Goal: Transaction & Acquisition: Subscribe to service/newsletter

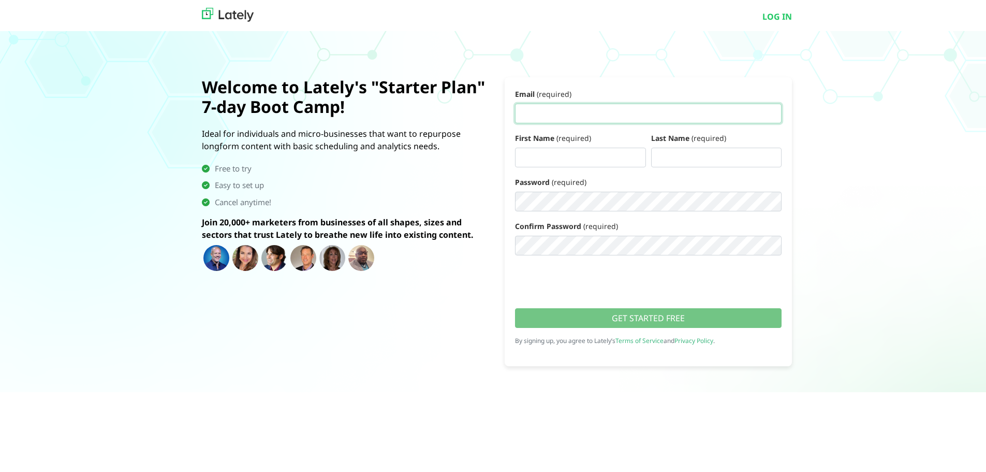
click at [589, 110] on input "Email (required)" at bounding box center [648, 111] width 267 height 20
type input "[EMAIL_ADDRESS][DOMAIN_NAME]"
type input "[PERSON_NAME]"
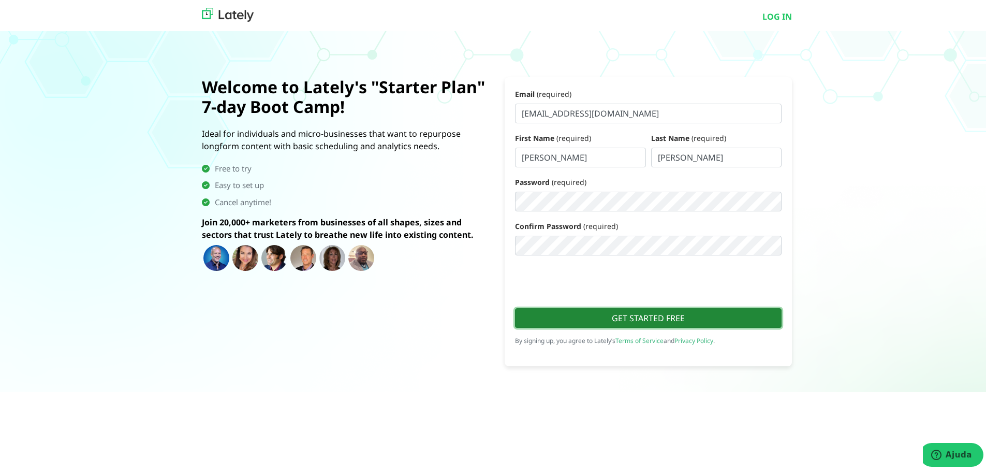
click at [594, 320] on button "GET STARTED FREE" at bounding box center [648, 316] width 267 height 20
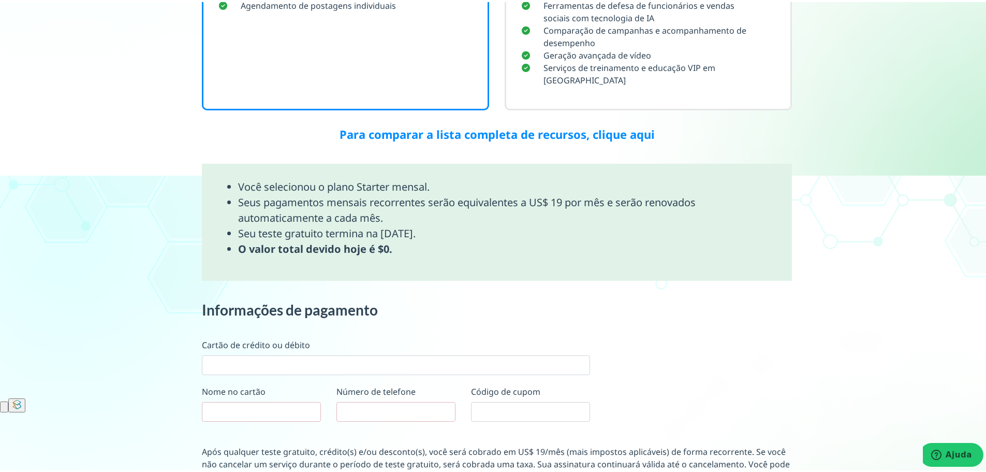
scroll to position [466, 0]
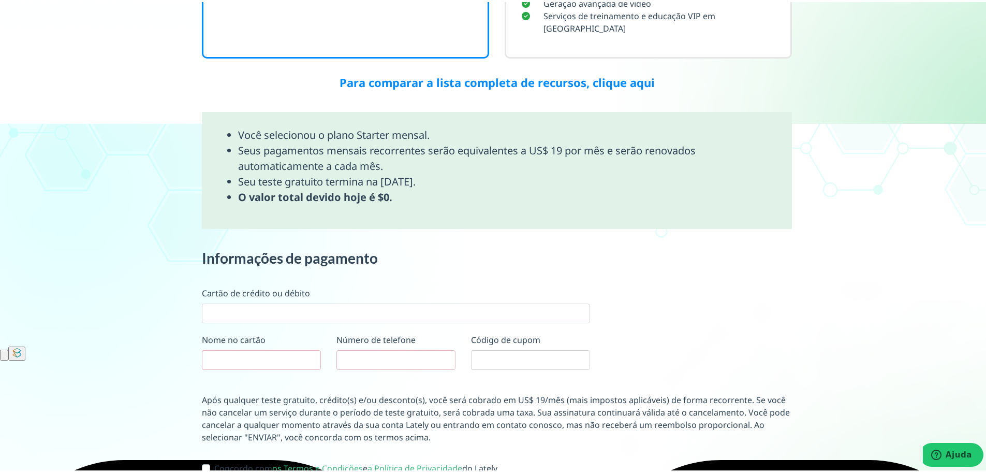
drag, startPoint x: 313, startPoint y: 135, endPoint x: 571, endPoint y: 174, distance: 260.2
click at [571, 174] on ul "Você selecionou o plano Starter mensal. Seus pagamentos mensais recorrentes ser…" at bounding box center [496, 164] width 559 height 78
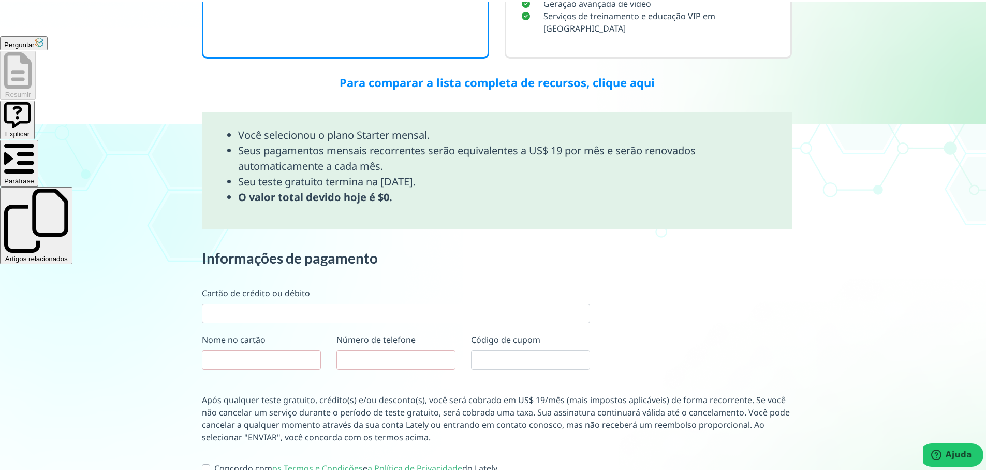
click at [278, 236] on div "Em seguida, selecione seu Plano: Teste grátis por 7 dias. Troque de plano ou ca…" at bounding box center [497, 73] width 590 height 928
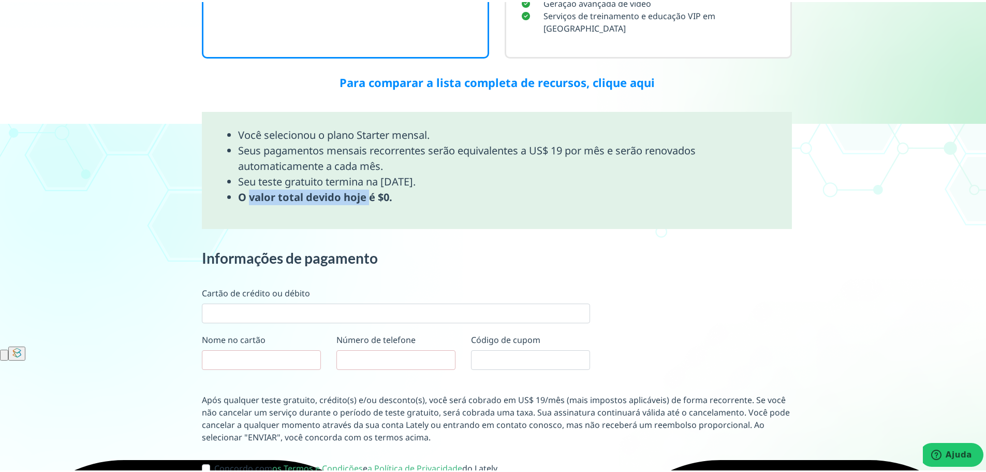
drag, startPoint x: 246, startPoint y: 190, endPoint x: 363, endPoint y: 195, distance: 117.1
click at [363, 195] on font "O valor total devido hoje é $0." at bounding box center [315, 195] width 154 height 14
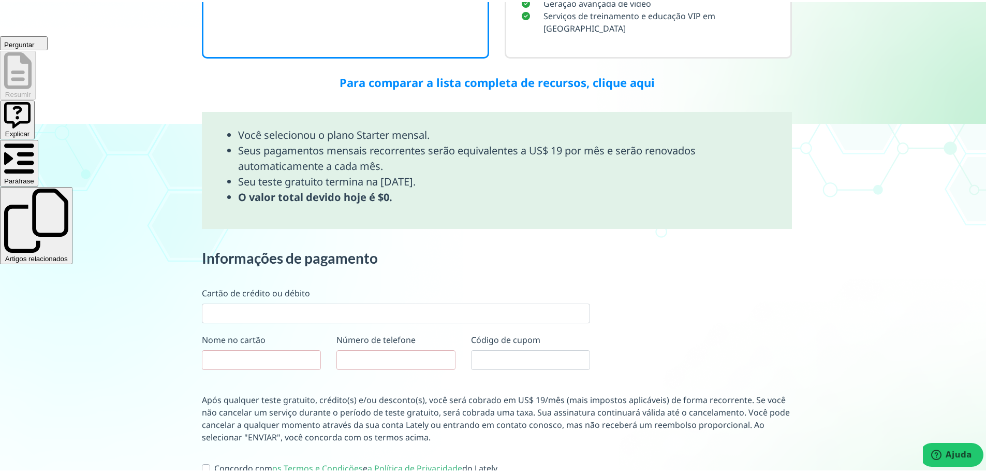
click at [520, 206] on div "Você selecionou o plano Starter mensal. Seus pagamentos mensais recorrentes ser…" at bounding box center [497, 168] width 590 height 117
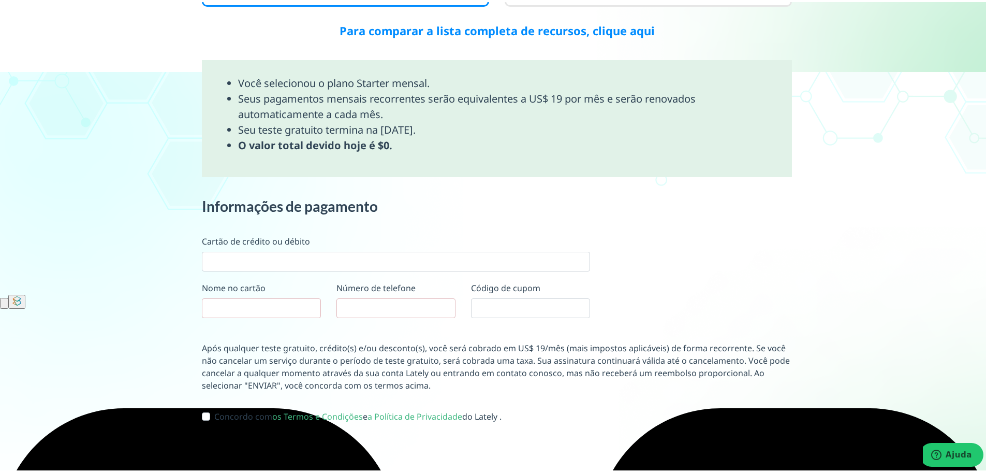
scroll to position [532, 0]
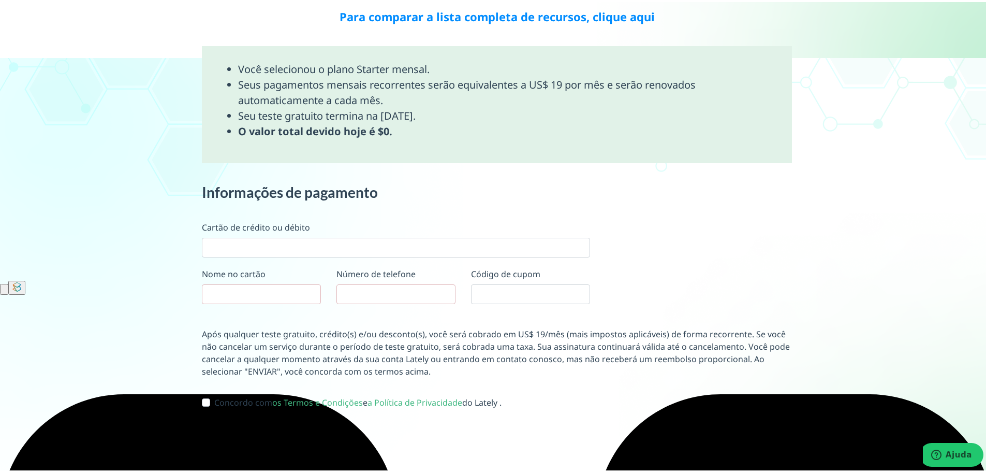
click at [214, 401] on label "Concordo com os Termos e Condições e a Política de Privacidade do Lately ." at bounding box center [357, 400] width 287 height 12
click at [203, 401] on input "Concordo com os Termos e Condições e a Política de Privacidade do Lately ." at bounding box center [206, 399] width 8 height 10
checkbox input "true"
click at [246, 444] on font "ENVIAR" at bounding box center [252, 444] width 39 height 14
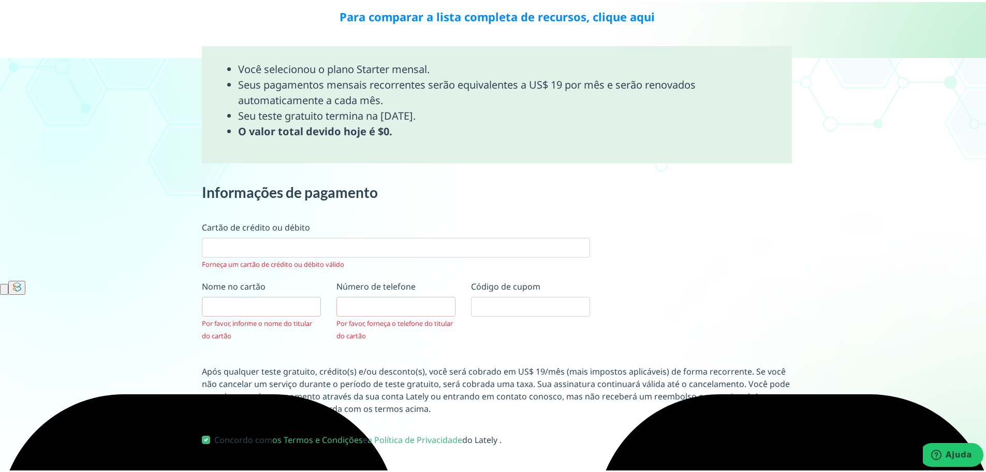
click at [284, 252] on div at bounding box center [396, 246] width 388 height 20
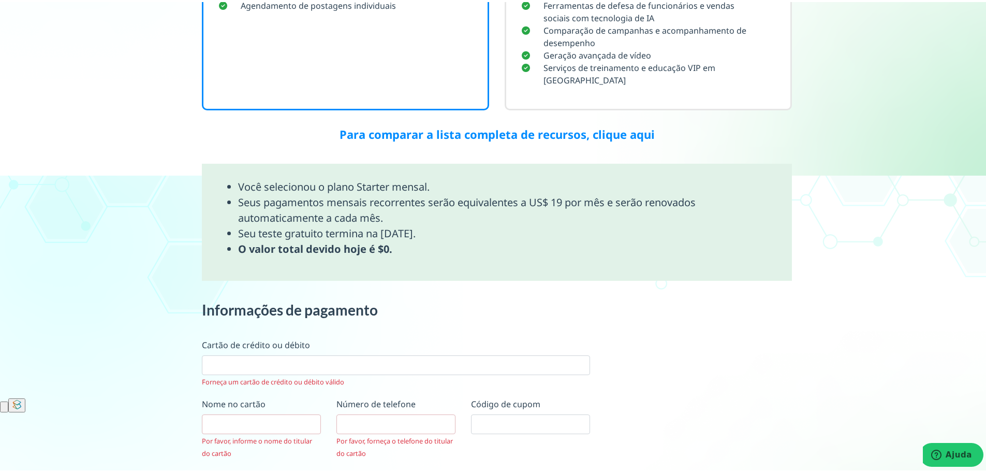
scroll to position [581, 0]
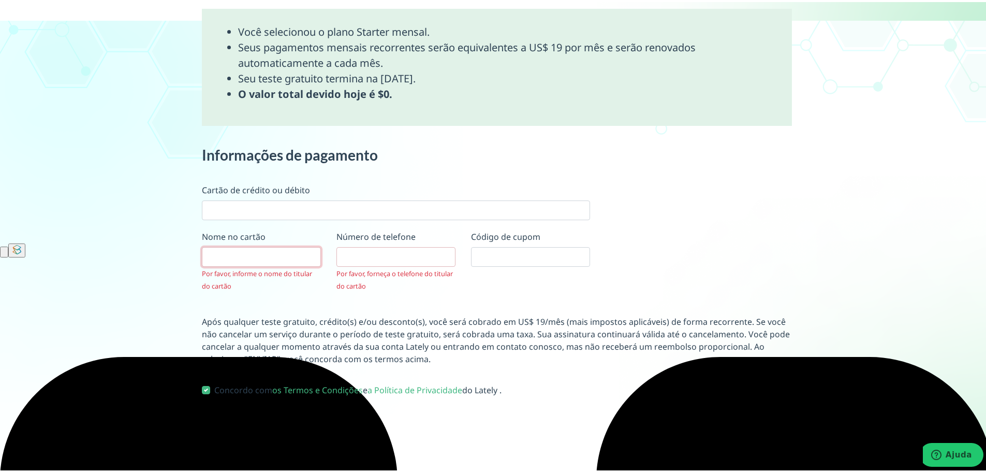
click at [245, 255] on input "text" at bounding box center [261, 255] width 119 height 20
type input "[PERSON_NAME]"
click at [355, 259] on input "tel" at bounding box center [396, 255] width 119 height 20
click at [499, 254] on input "text" at bounding box center [530, 255] width 119 height 20
click at [339, 257] on input "916053392" at bounding box center [396, 255] width 119 height 20
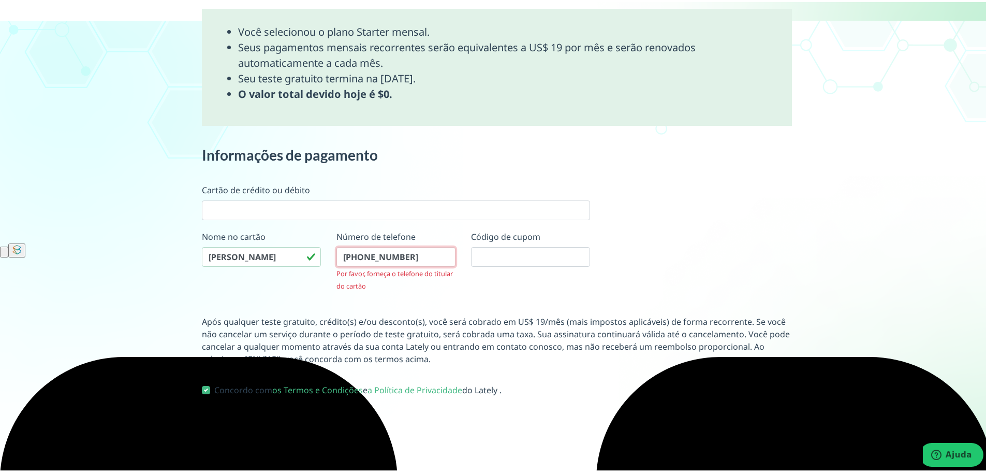
scroll to position [532, 0]
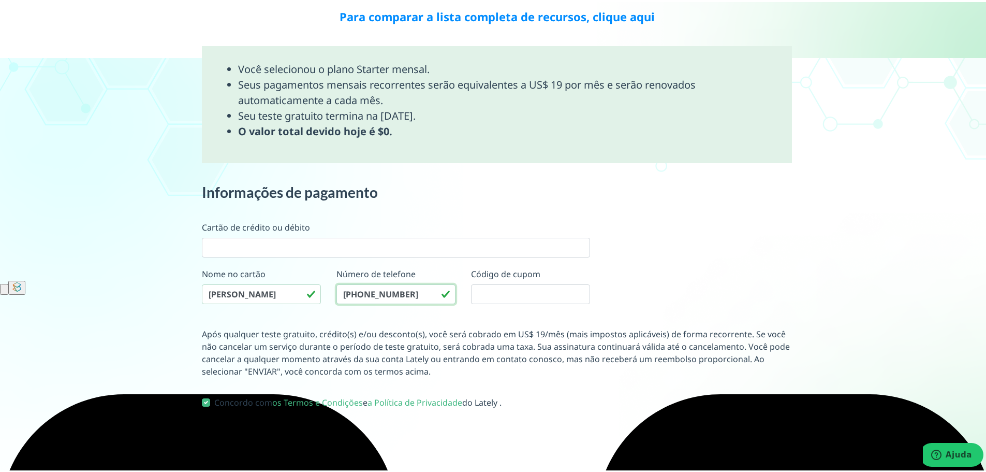
type input "[PHONE_NUMBER]"
click at [295, 429] on button "ENVIAR" at bounding box center [253, 444] width 102 height 38
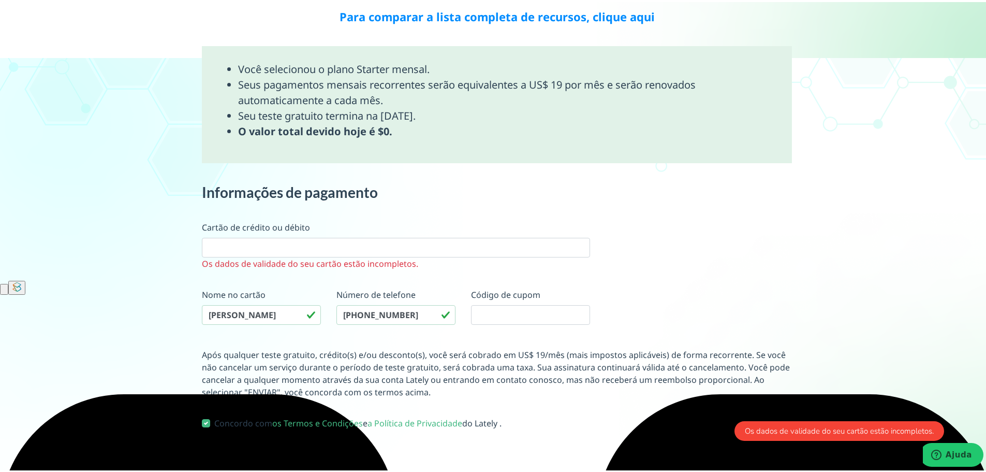
click at [319, 252] on div at bounding box center [396, 246] width 388 height 20
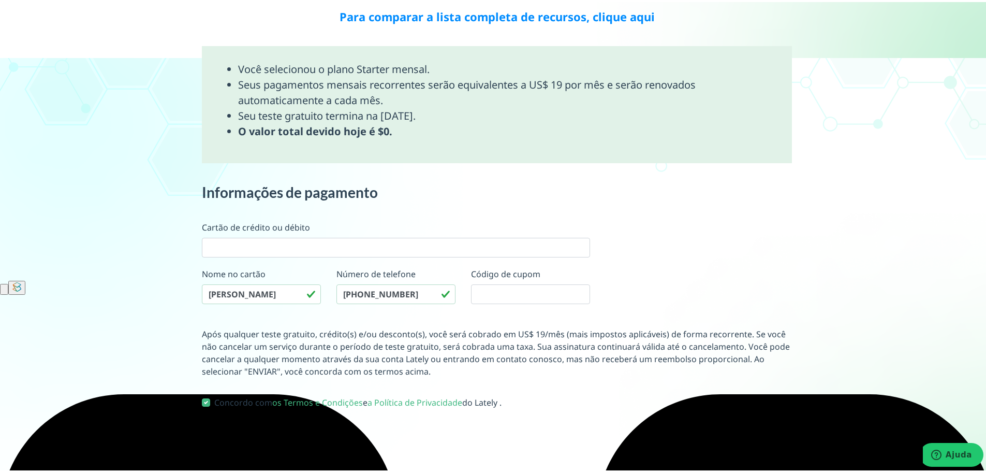
click at [261, 441] on font "ENVIAR" at bounding box center [252, 444] width 39 height 14
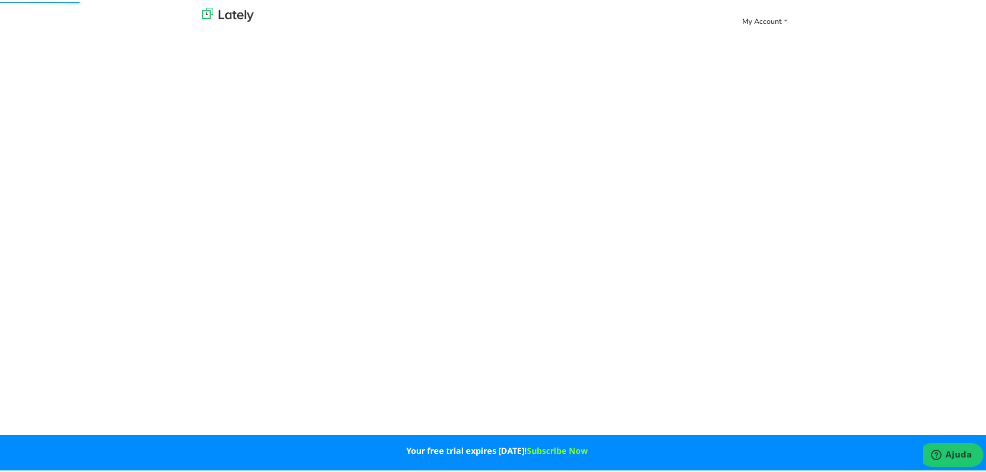
scroll to position [60, 0]
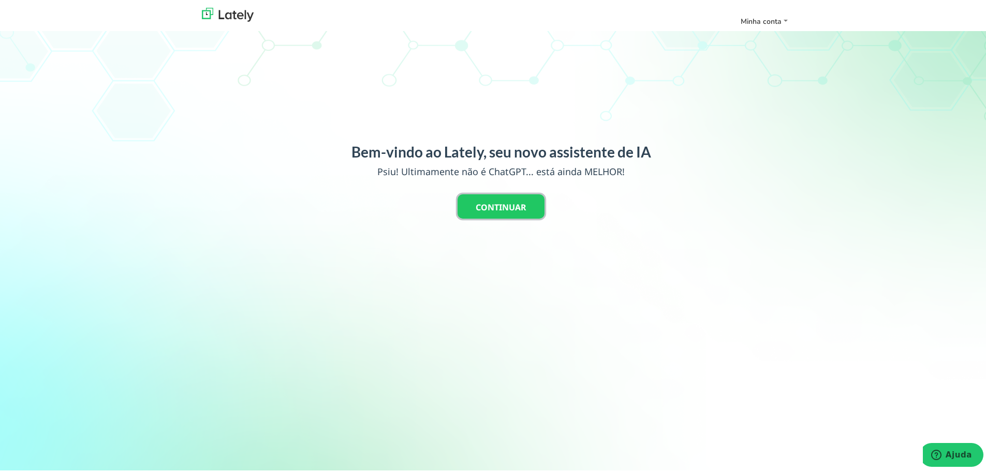
click at [483, 212] on button "CONTINUAR" at bounding box center [501, 204] width 87 height 24
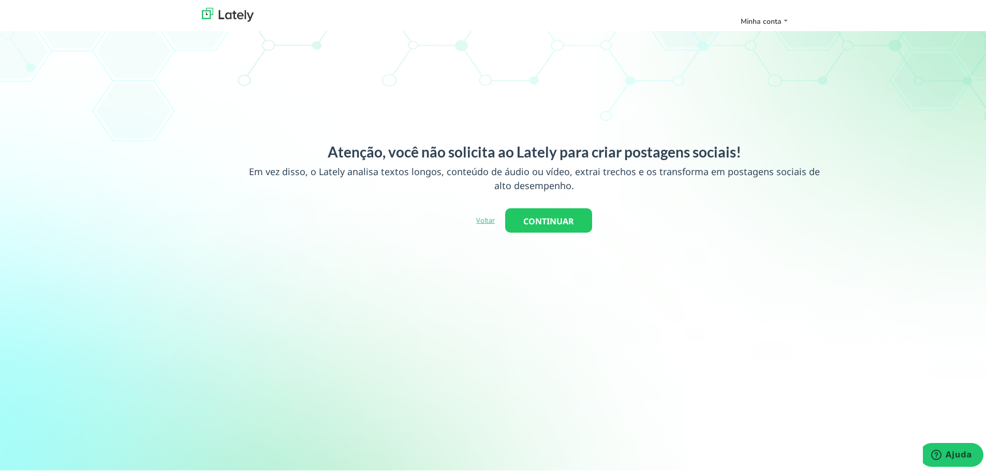
drag, startPoint x: 409, startPoint y: 156, endPoint x: 442, endPoint y: 171, distance: 36.4
click at [442, 171] on div "Atenção, você não solicita ao Lately para criar postagens sociais! Em vez disso…" at bounding box center [534, 185] width 590 height 89
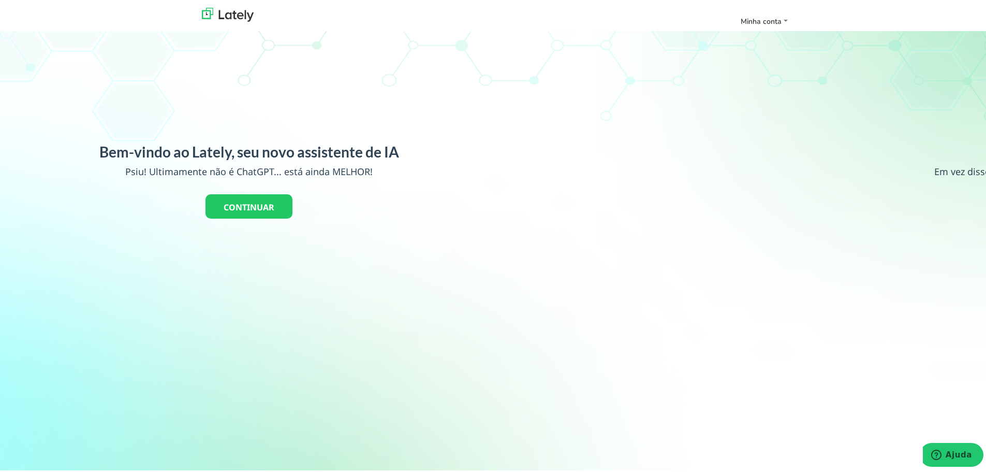
drag, startPoint x: 573, startPoint y: 166, endPoint x: 252, endPoint y: 172, distance: 321.0
click at [252, 172] on font "Psiu! Ultimamente não é ChatGPT... está ainda MELHOR!" at bounding box center [248, 169] width 247 height 12
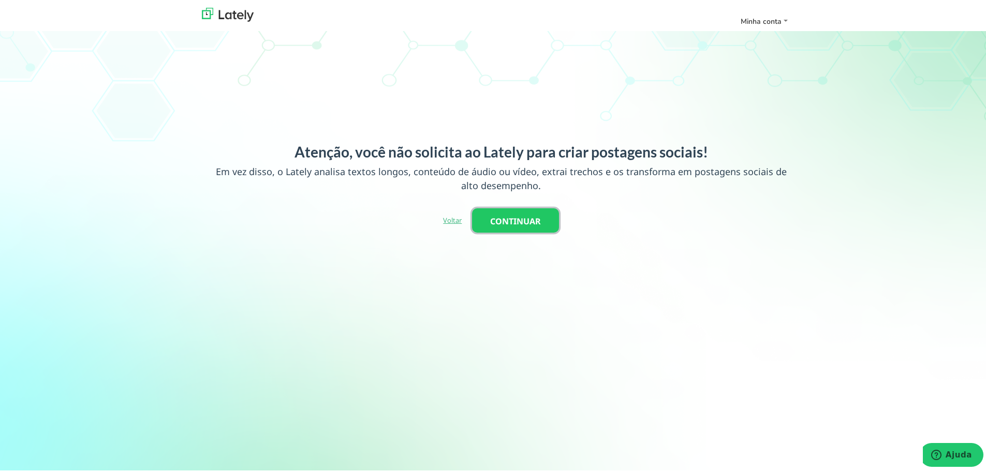
click at [533, 216] on font "CONTINUAR" at bounding box center [515, 218] width 51 height 11
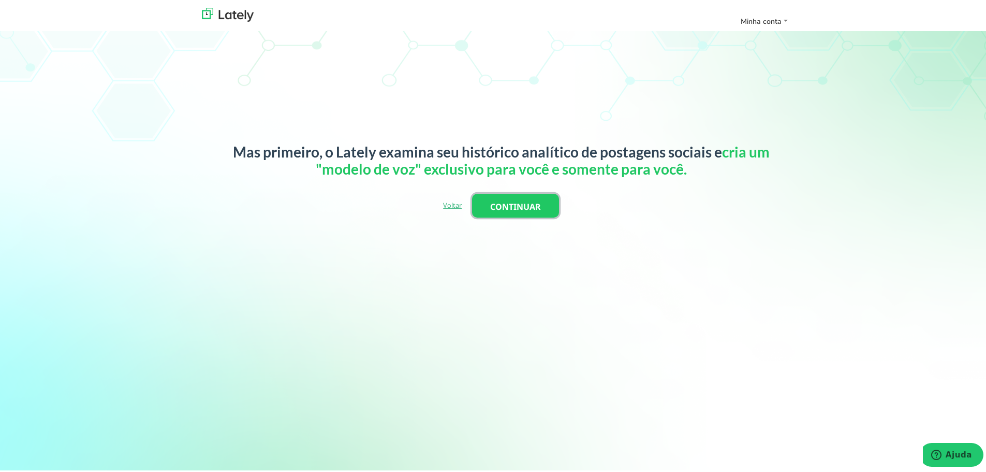
click at [515, 201] on font "CONTINUAR" at bounding box center [515, 203] width 51 height 11
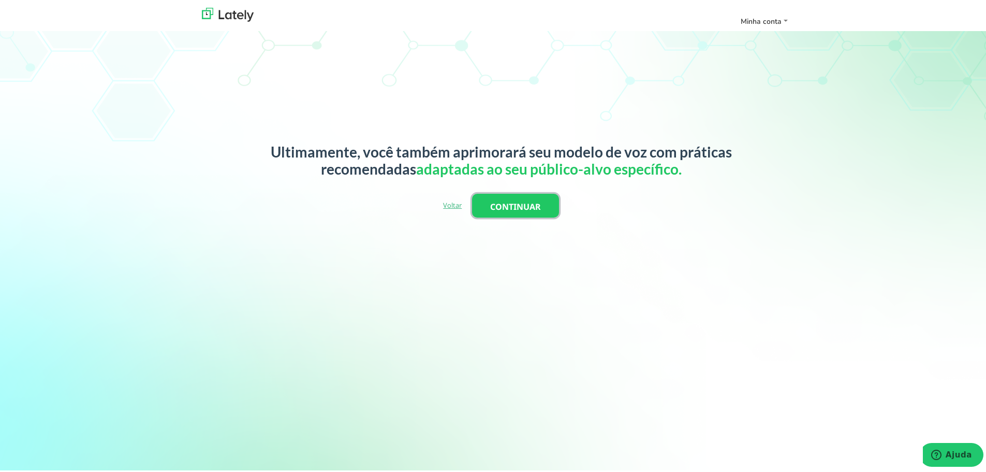
click at [515, 203] on font "CONTINUAR" at bounding box center [515, 203] width 51 height 11
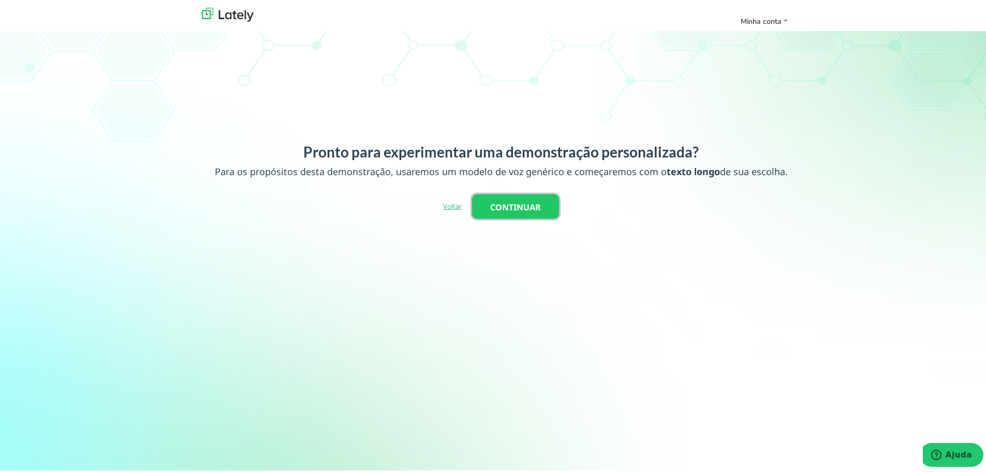
click at [525, 204] on font "CONTINUAR" at bounding box center [515, 204] width 51 height 11
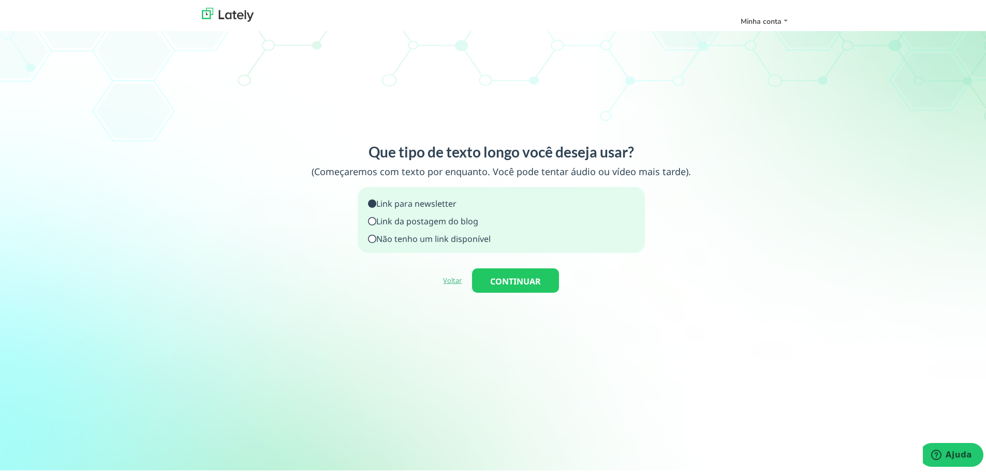
click at [430, 219] on font "Link da postagem do blog" at bounding box center [427, 218] width 102 height 11
click at [494, 273] on font "CONTINUAR" at bounding box center [515, 278] width 51 height 11
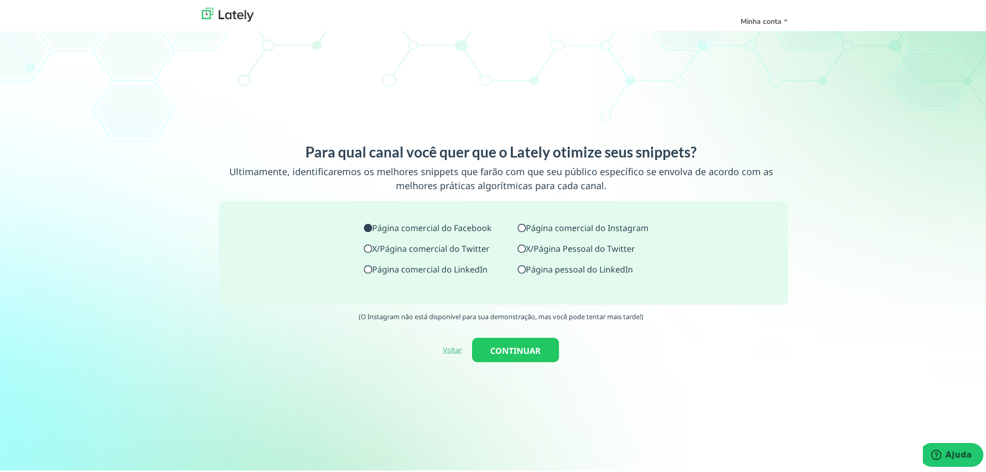
click at [545, 227] on font "Página comercial do Instagram" at bounding box center [587, 225] width 123 height 11
click at [530, 268] on font "Página pessoal do LinkedIn" at bounding box center [579, 266] width 107 height 11
click at [498, 343] on font "CONTINUAR" at bounding box center [515, 348] width 51 height 11
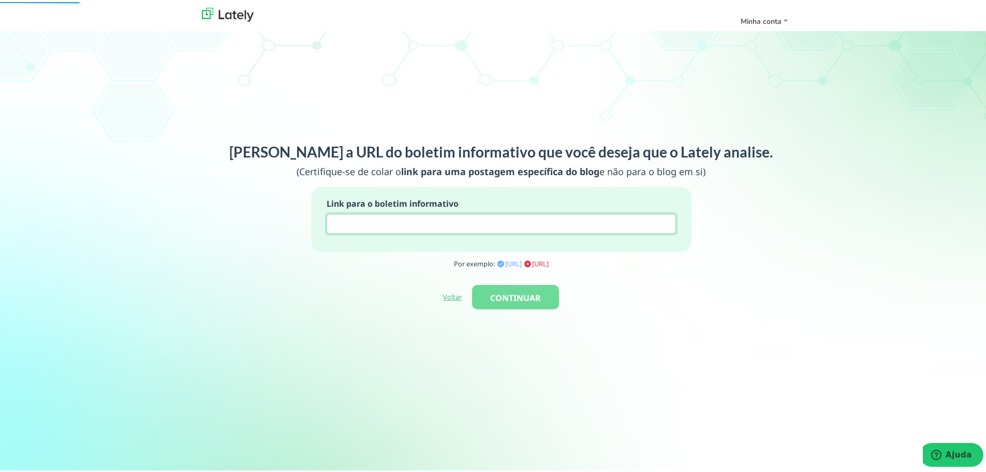
click at [378, 226] on input at bounding box center [501, 222] width 349 height 20
paste input "[URL][DOMAIN_NAME]"
type input "[URL][DOMAIN_NAME]"
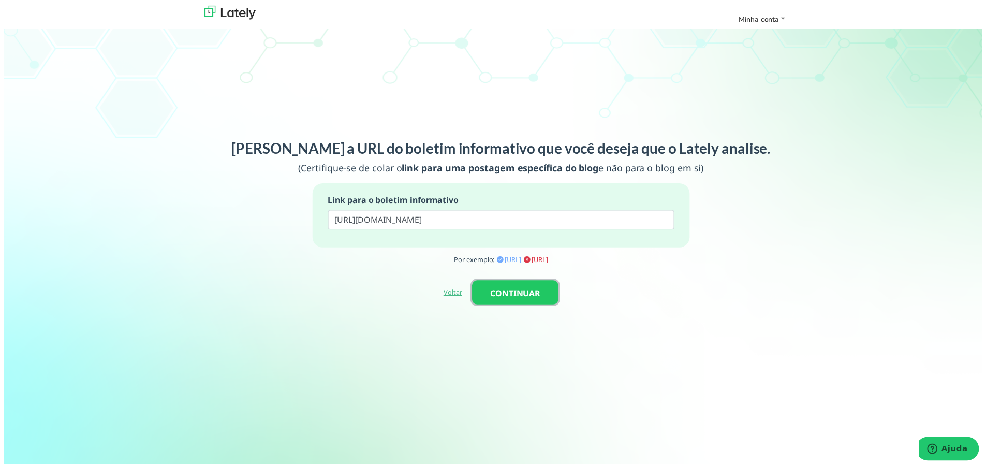
scroll to position [0, 0]
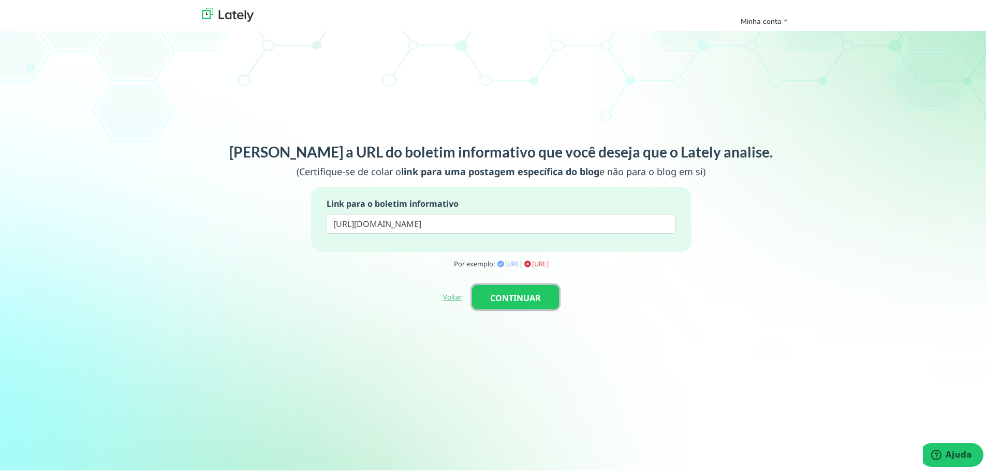
click at [526, 293] on font "CONTINUAR" at bounding box center [515, 295] width 51 height 11
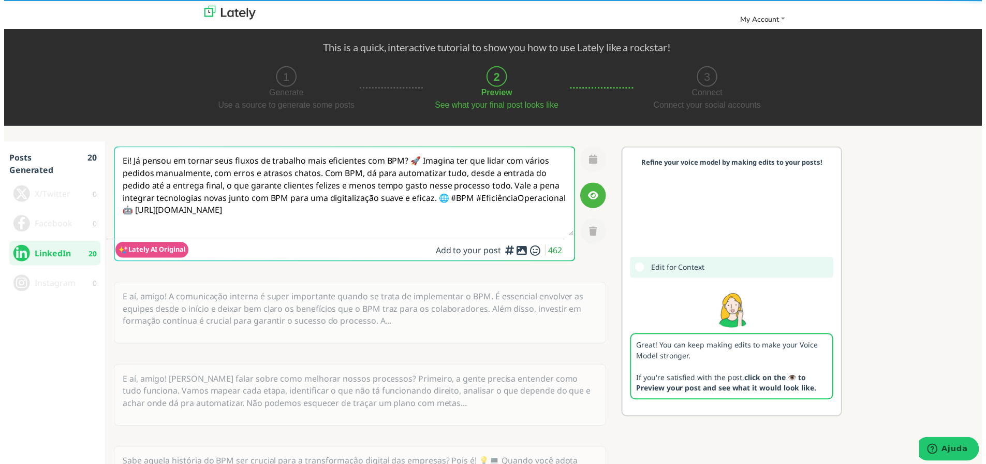
click at [587, 272] on div "Ei! Já pensou em tornar seus fluxos de trabalho mais eficientes com BPM? 🚀 Imag…" at bounding box center [359, 211] width 496 height 126
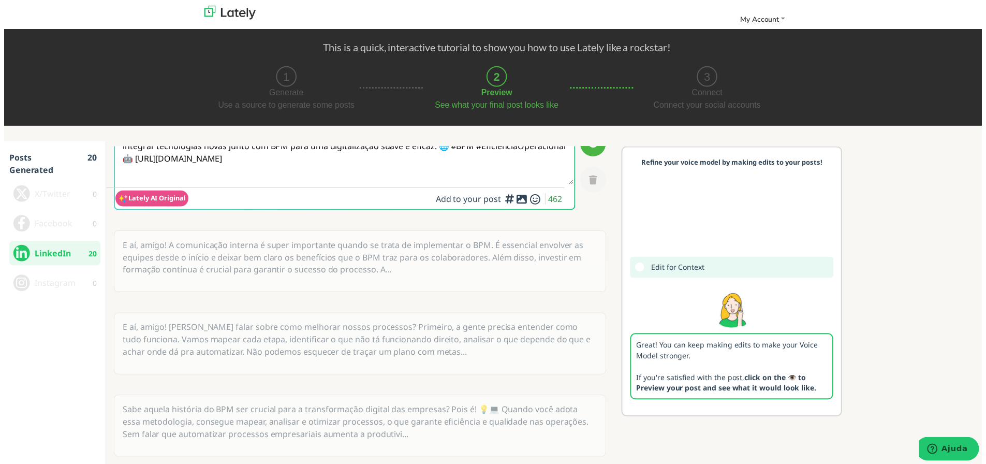
scroll to position [104, 0]
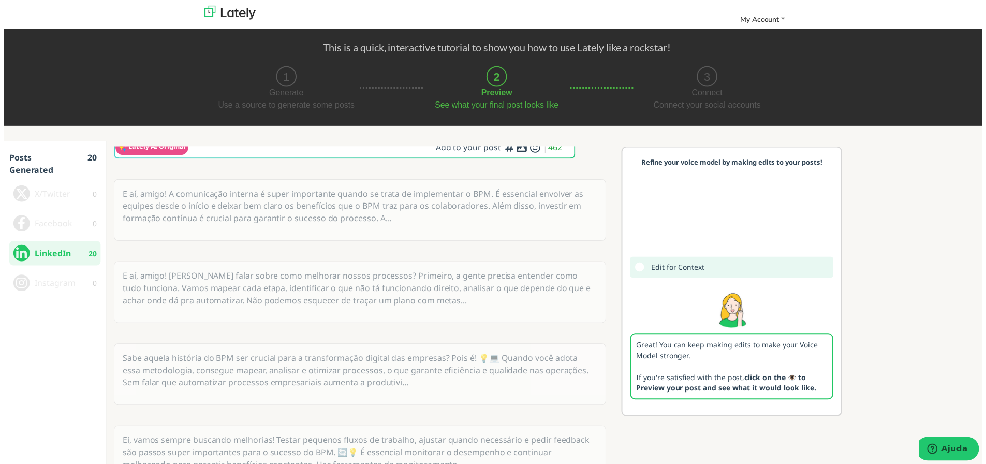
click at [312, 218] on p "E aí, amigo! A comunicação interna é super importante quando se trata de implem…" at bounding box center [359, 207] width 494 height 53
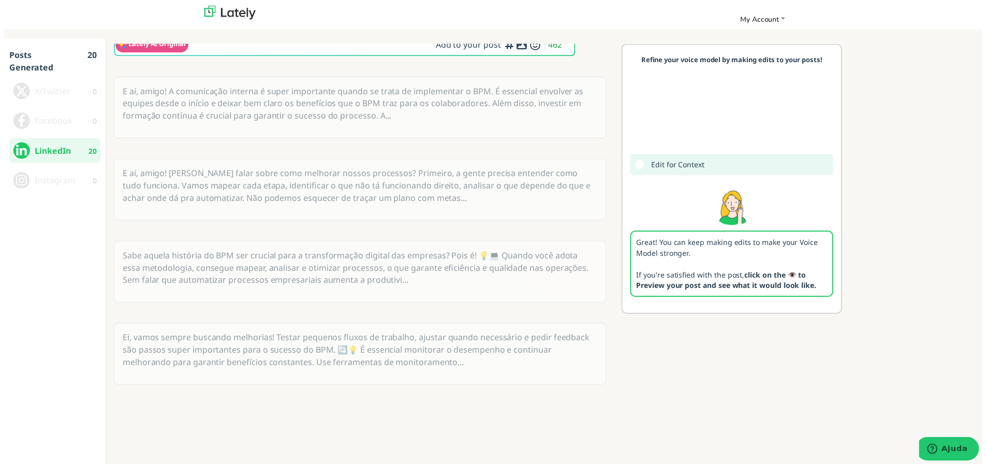
scroll to position [150, 0]
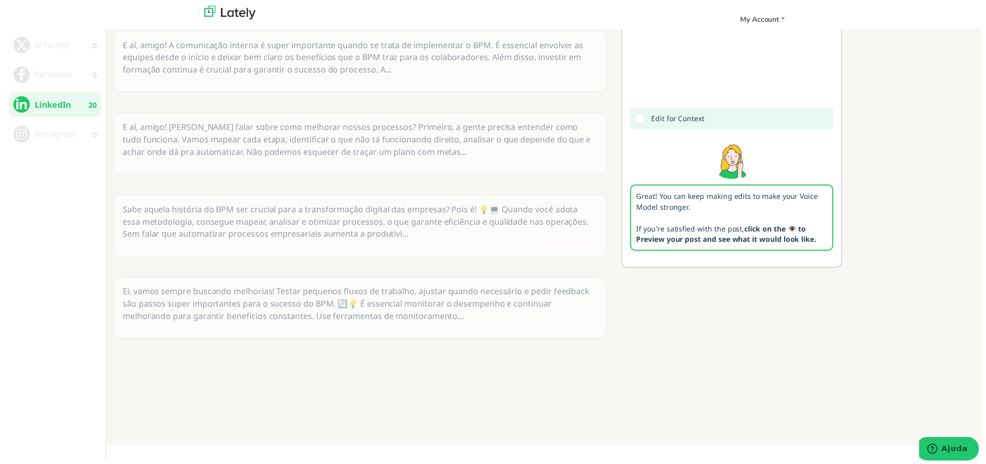
click at [649, 127] on span "Edit for Context" at bounding box center [679, 119] width 62 height 15
click at [637, 120] on icon at bounding box center [641, 120] width 9 height 1
drag, startPoint x: 635, startPoint y: 166, endPoint x: 660, endPoint y: 169, distance: 24.6
click at [638, 120] on icon at bounding box center [641, 120] width 9 height 1
click at [662, 242] on p "Great! You can keep making edits to make your Voice Model stronger. If you're s…" at bounding box center [734, 219] width 205 height 67
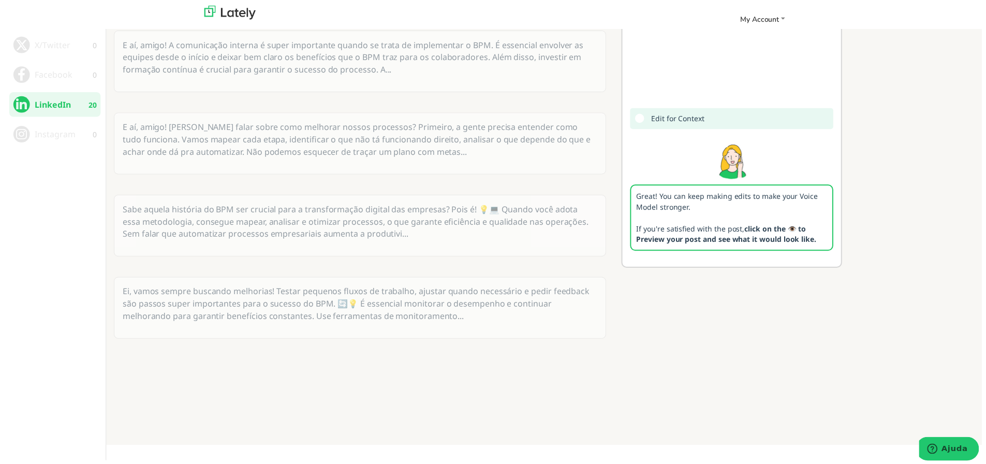
click at [707, 245] on p "Great! You can keep making edits to make your Voice Model stronger. If you're s…" at bounding box center [734, 219] width 205 height 67
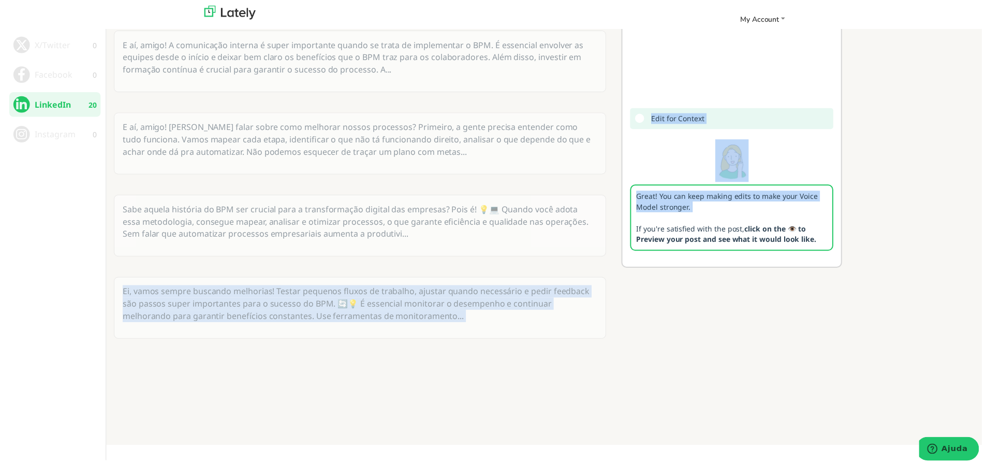
drag, startPoint x: 740, startPoint y: 268, endPoint x: 591, endPoint y: 272, distance: 149.2
click at [591, 273] on div "Ei! Já pensou em tornar seus fluxos de trabalho mais eficientes com BPM? 🚀 Imag…" at bounding box center [548, 177] width 891 height 360
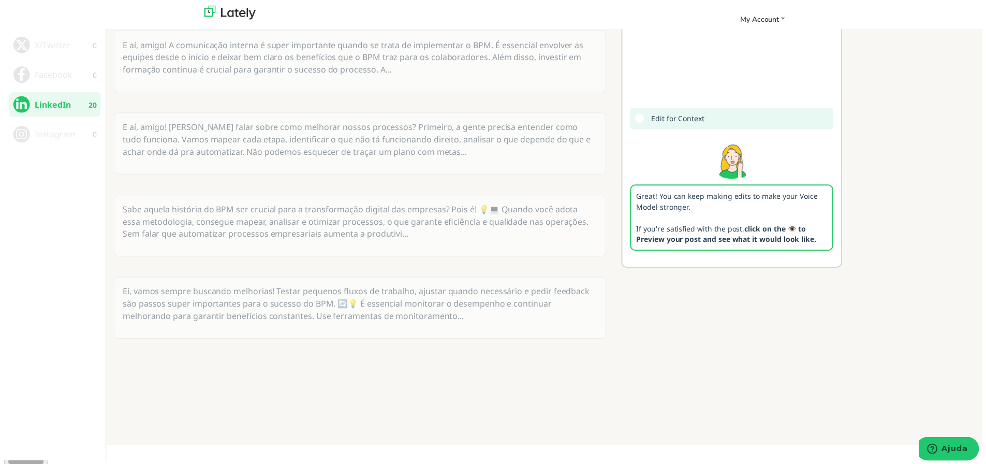
click at [698, 329] on div "Refine your voice model by making edits to your posts! Edit for Context Great! …" at bounding box center [734, 177] width 223 height 360
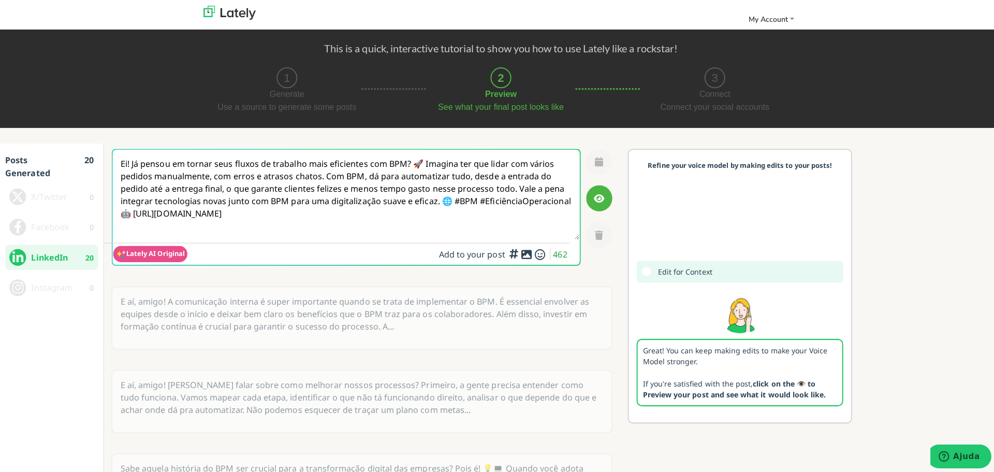
scroll to position [52, 0]
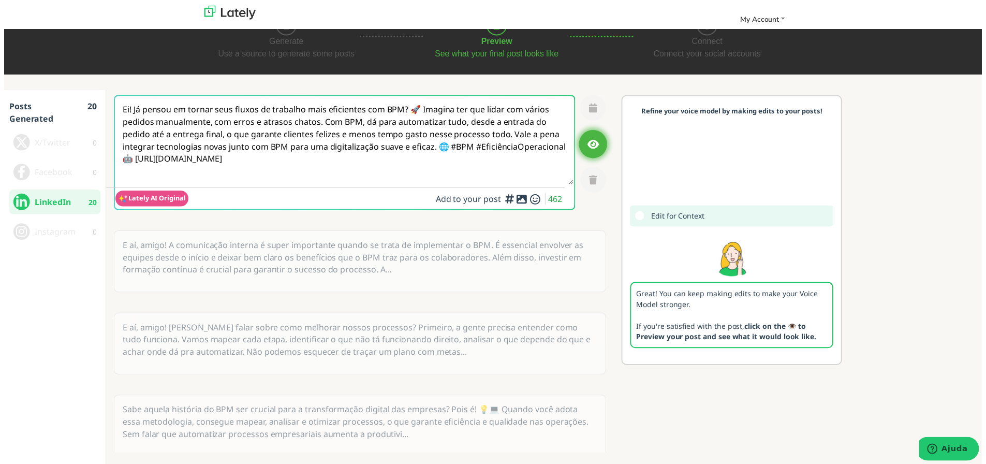
click at [589, 146] on icon "button" at bounding box center [594, 144] width 10 height 9
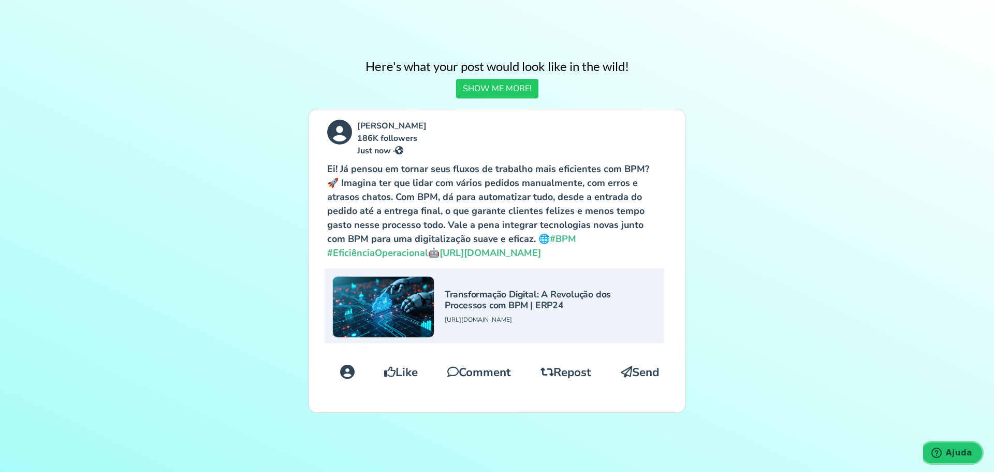
click at [942, 454] on icon "Ajuda" at bounding box center [936, 452] width 10 height 10
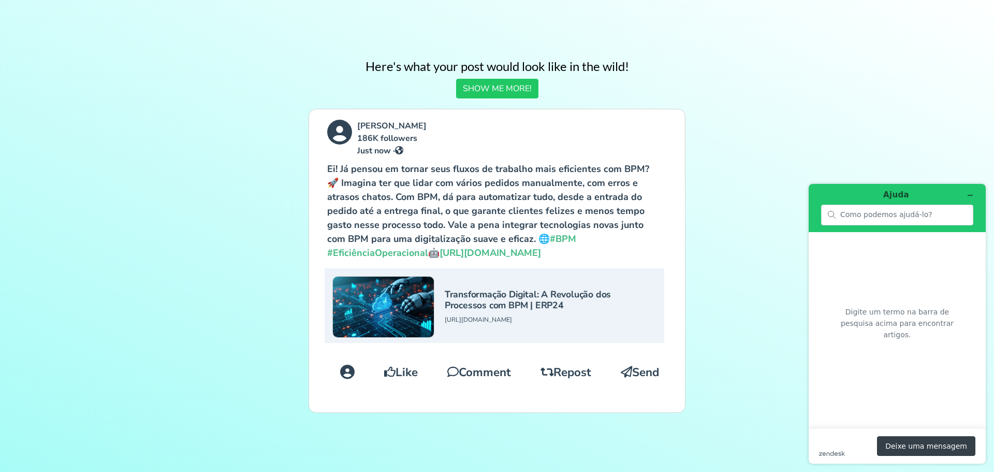
click at [911, 444] on button "Deixe uma mensagem" at bounding box center [926, 446] width 98 height 20
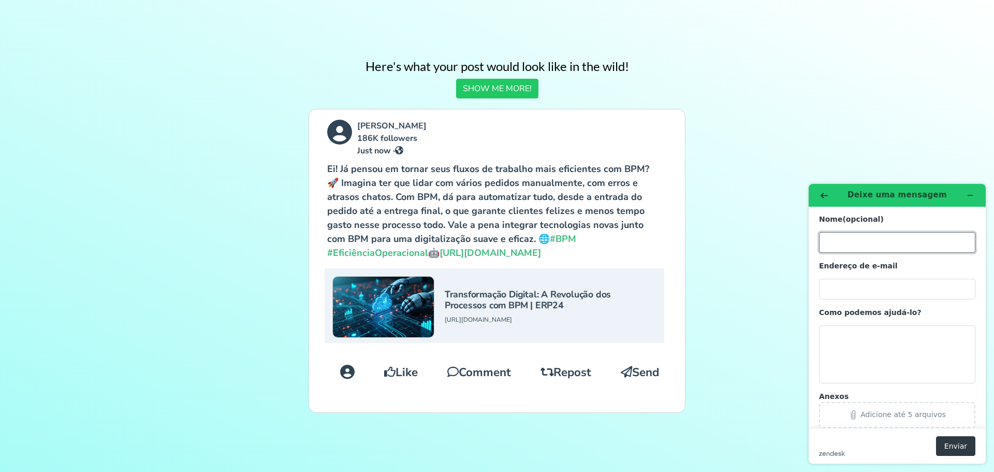
click at [846, 244] on input "Nome (opcional)" at bounding box center [897, 242] width 156 height 21
type input "[PERSON_NAME]"
type input "[EMAIL_ADDRESS][DOMAIN_NAME]"
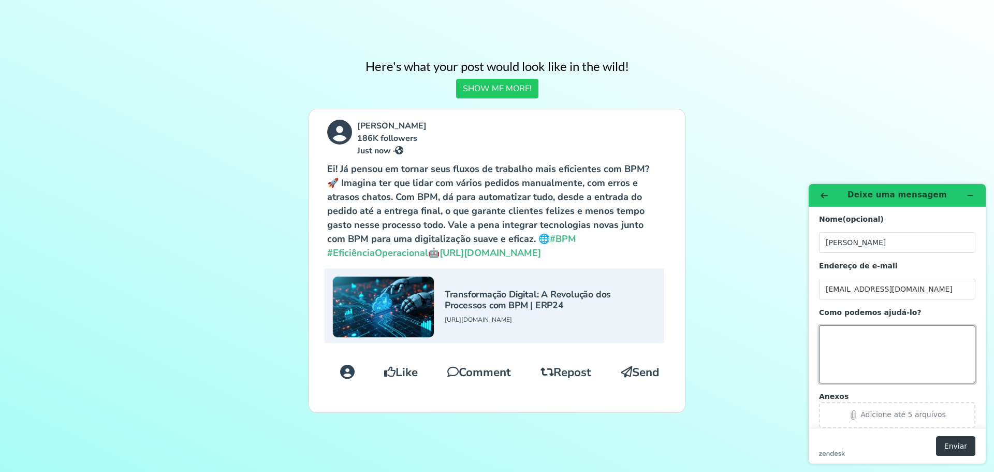
click at [852, 362] on textarea "Como podemos ajudá-lo?" at bounding box center [897, 354] width 156 height 58
click at [824, 194] on icon "Voltar" at bounding box center [824, 195] width 7 height 7
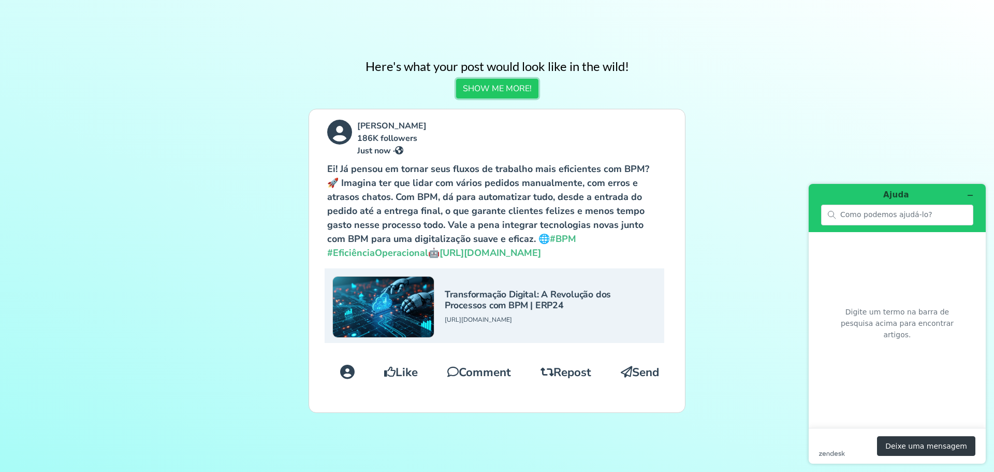
drag, startPoint x: 490, startPoint y: 82, endPoint x: 480, endPoint y: 98, distance: 18.6
click at [490, 82] on button "SHOW ME MORE!" at bounding box center [497, 89] width 82 height 20
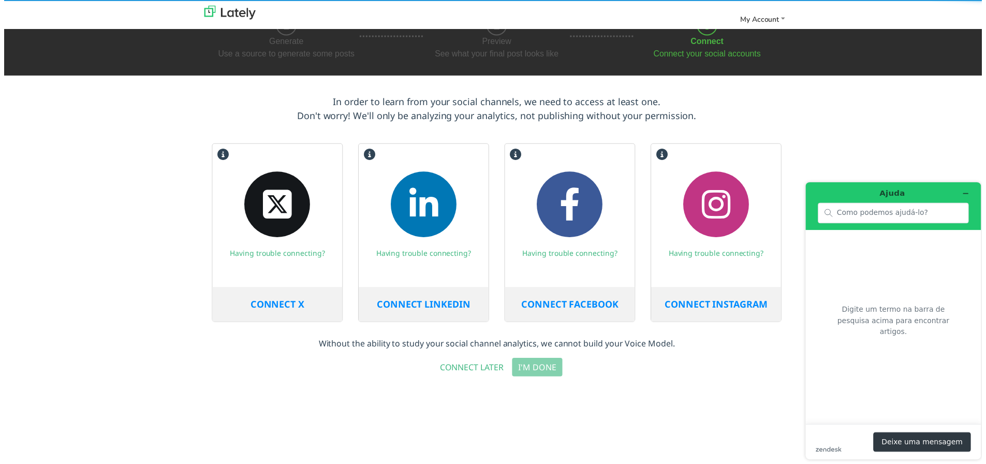
scroll to position [104, 0]
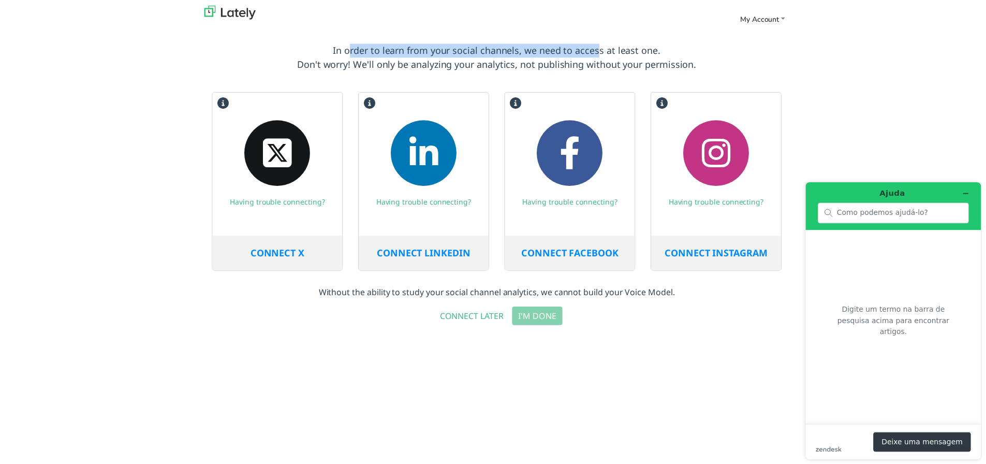
drag, startPoint x: 345, startPoint y: 53, endPoint x: 598, endPoint y: 53, distance: 252.6
click at [598, 53] on p "In order to learn from your social channels, we need to access at least one. Do…" at bounding box center [497, 58] width 575 height 28
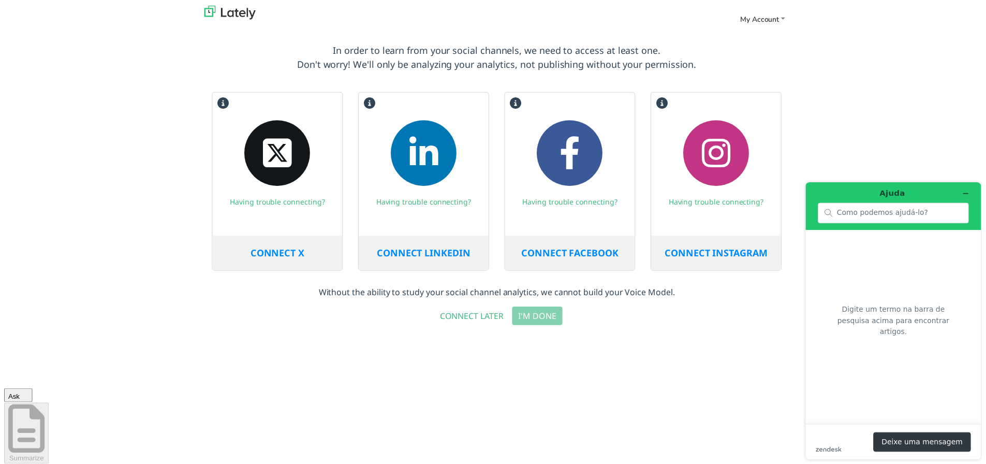
click at [418, 258] on span "CONNECT LINKEDIN" at bounding box center [423, 255] width 94 height 12
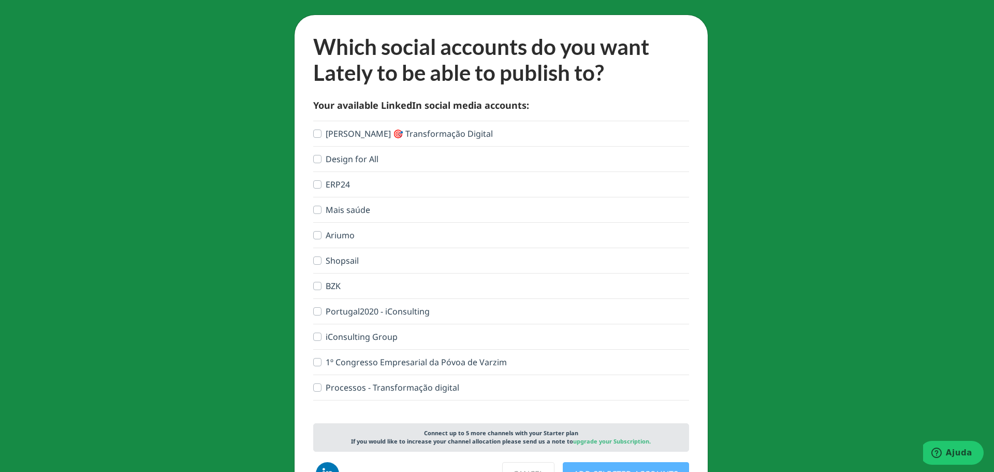
click at [326, 134] on label "[PERSON_NAME] 🎯 Transformação Digital" at bounding box center [409, 133] width 167 height 12
click at [314, 134] on input "[PERSON_NAME] 🎯 Transformação Digital" at bounding box center [317, 132] width 8 height 10
checkbox input "true"
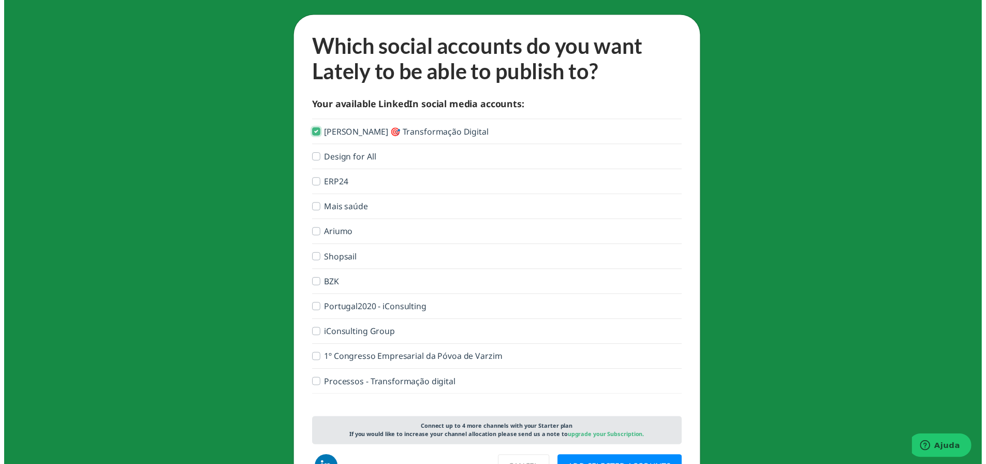
scroll to position [52, 0]
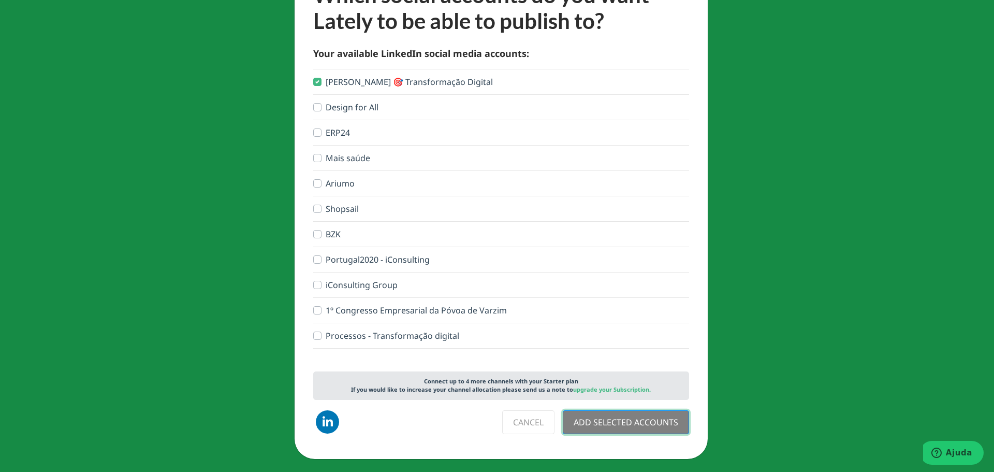
click at [635, 423] on button "ADD SELECTED ACCOUNTS" at bounding box center [626, 422] width 126 height 24
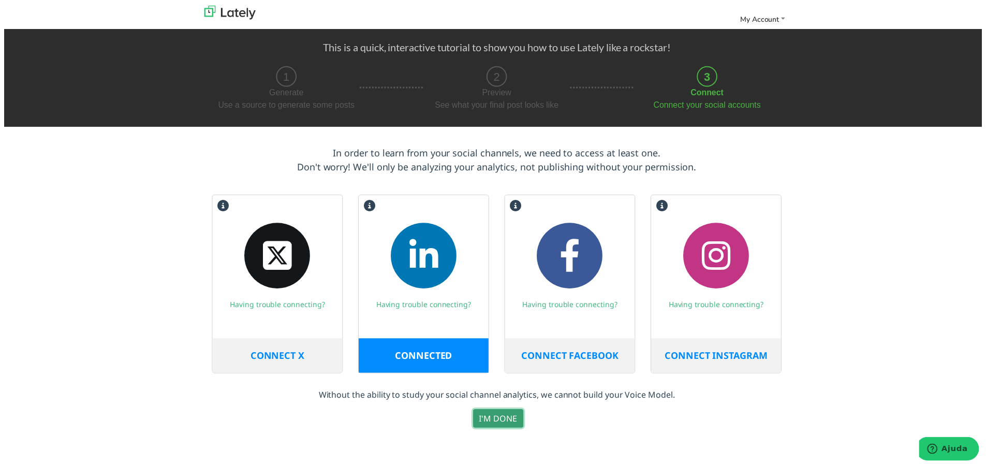
click at [502, 416] on button "I'M DONE" at bounding box center [498, 422] width 51 height 19
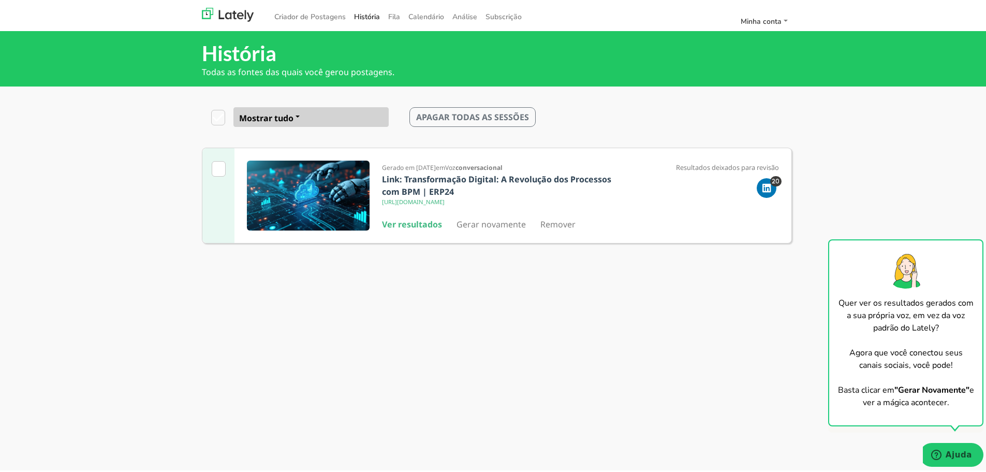
click at [297, 117] on button "Mostrar tudo" at bounding box center [310, 115] width 155 height 20
drag, startPoint x: 414, startPoint y: 165, endPoint x: 455, endPoint y: 165, distance: 40.9
click at [455, 165] on div "Gerado em 14/08/25 em Voz conversacional" at bounding box center [500, 164] width 236 height 12
click at [507, 303] on div "História Todas as fontes das quais você gerou postagens. Mostrar tudo Mostrar t…" at bounding box center [497, 254] width 994 height 472
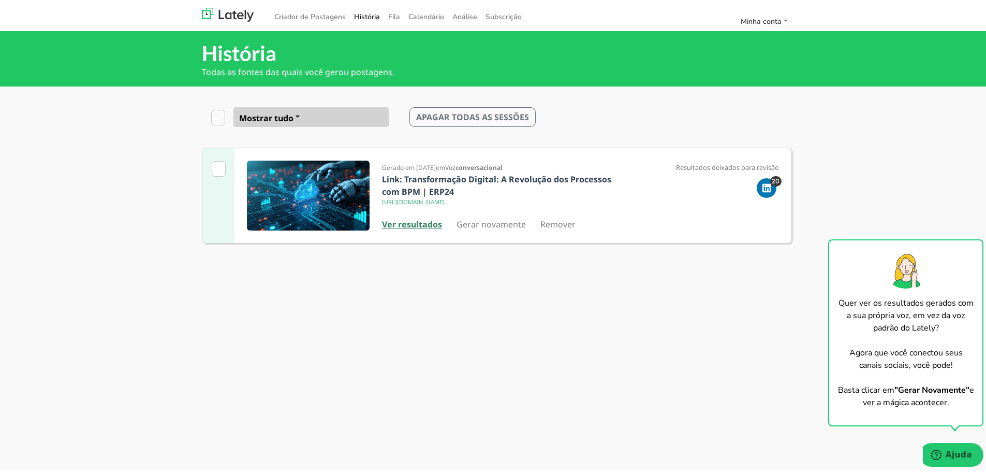
click at [413, 224] on font "Ver resultados" at bounding box center [412, 221] width 60 height 11
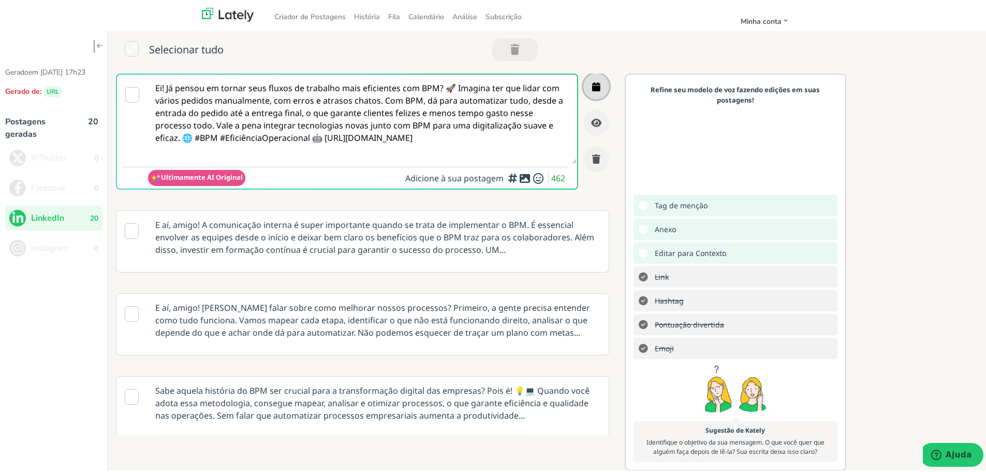
click at [592, 89] on icon "button" at bounding box center [596, 84] width 8 height 9
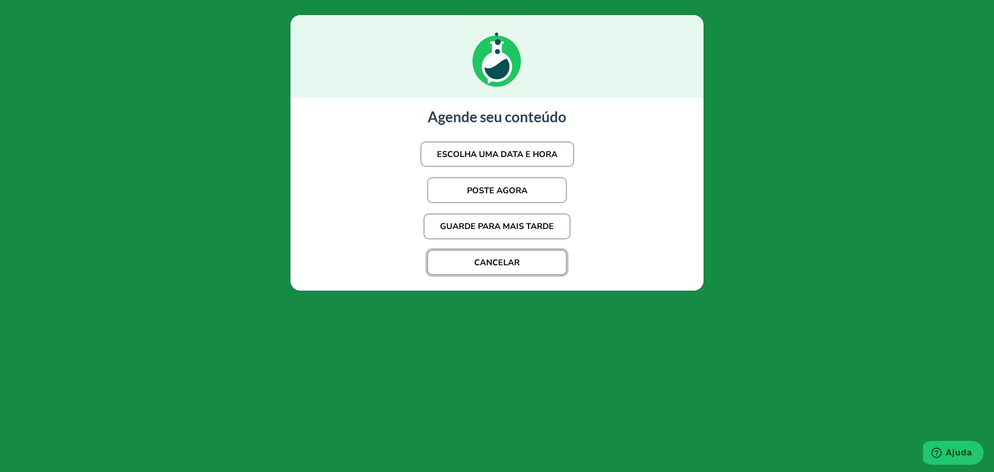
click at [514, 265] on font "CANCELAR" at bounding box center [497, 262] width 46 height 11
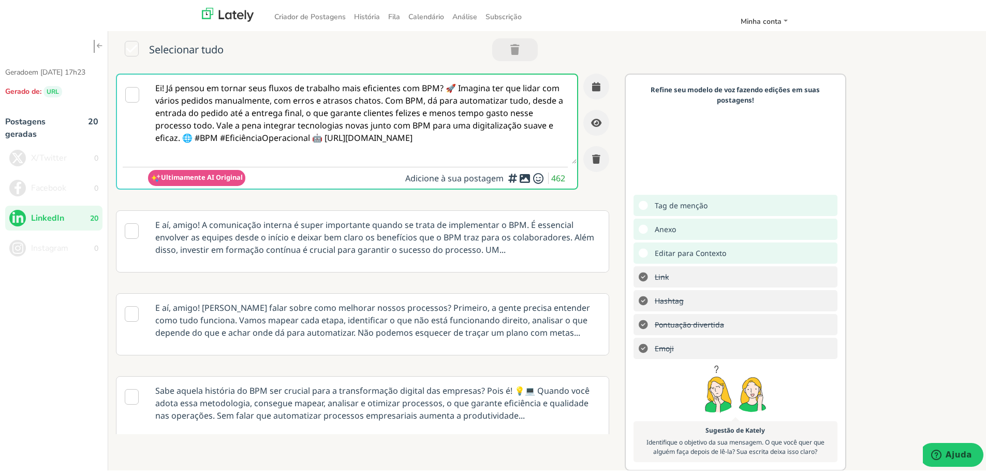
click at [356, 249] on font "E aí, amigo! A comunicação interna é super importante quando se trata de implem…" at bounding box center [374, 235] width 439 height 36
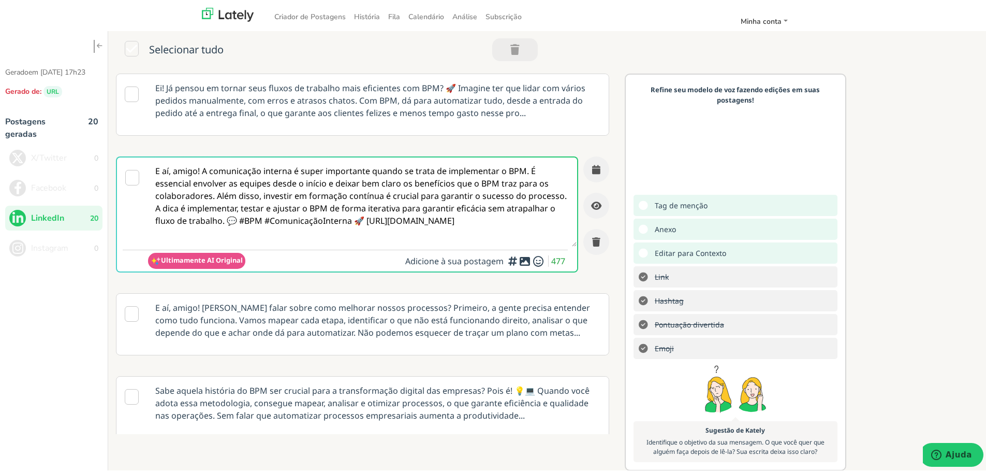
click at [370, 313] on font "E aí, amigo! [PERSON_NAME] falar sobre como melhorar nossos processos? Primeiro…" at bounding box center [372, 318] width 435 height 36
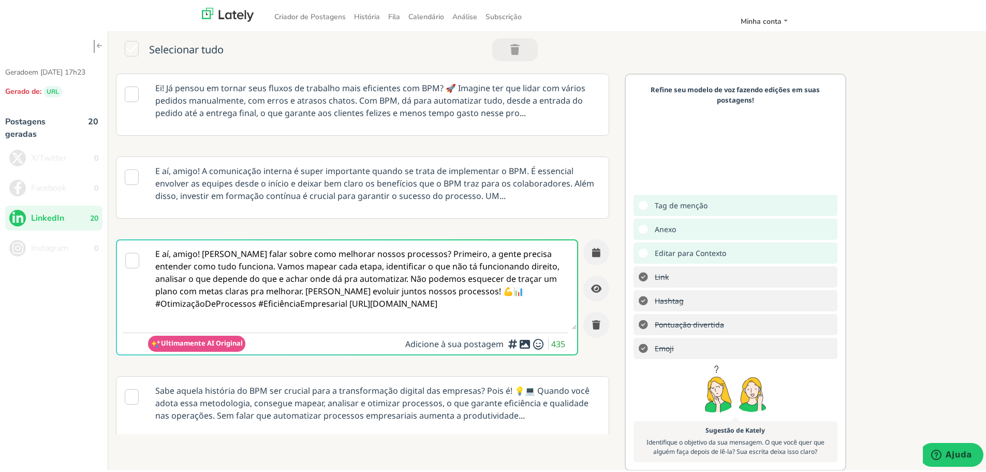
click at [359, 197] on font "E aí, amigo! A comunicação interna é super importante quando se trata de implem…" at bounding box center [374, 181] width 439 height 36
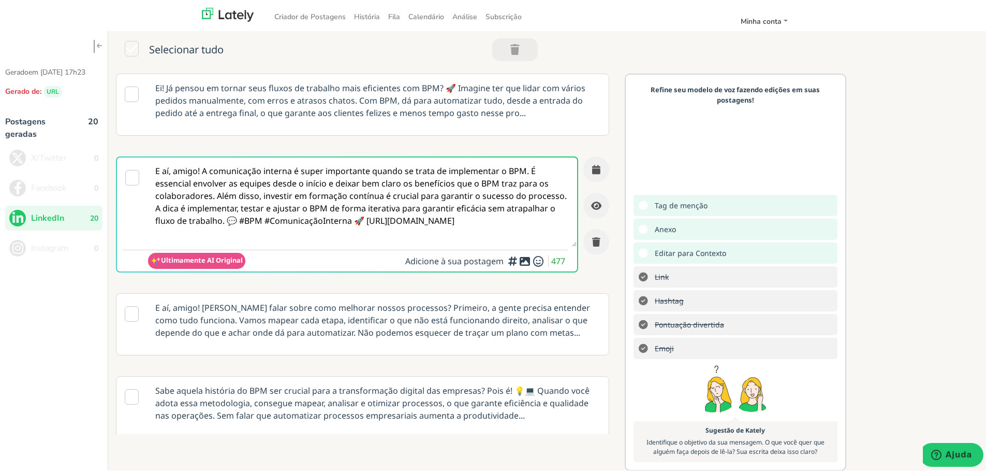
scroll to position [41, 0]
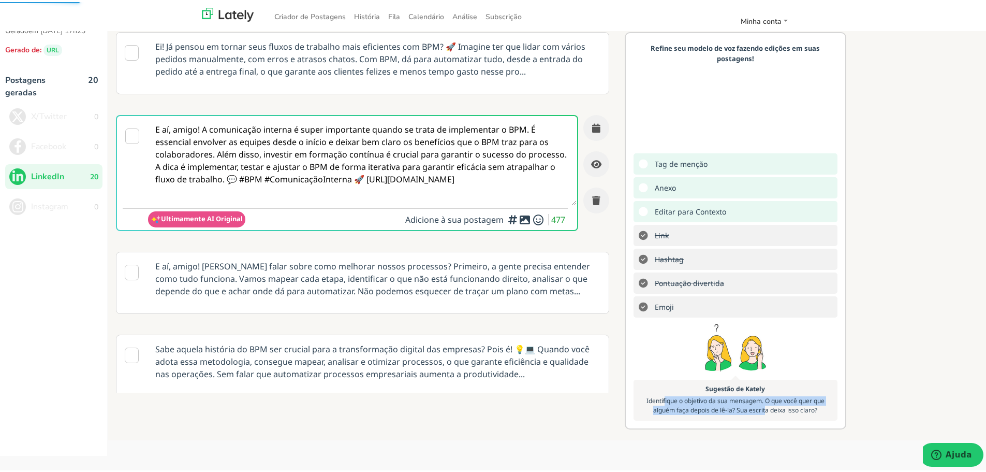
drag, startPoint x: 657, startPoint y: 440, endPoint x: 760, endPoint y: 452, distance: 103.3
click at [760, 412] on font "Identifique o objetivo da sua mensagem. O que você quer que alguém faça depois …" at bounding box center [736, 403] width 178 height 18
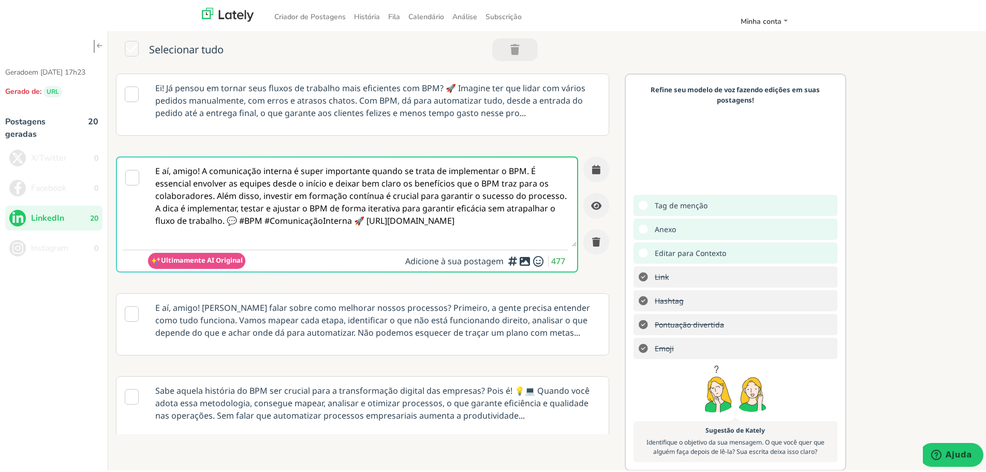
click at [638, 247] on div "Adicione tags de menção para alavancar o poder de compartilhamento de outras pe…" at bounding box center [674, 235] width 104 height 48
click at [659, 249] on div "Adicione tags de menção para alavancar o poder de compartilhamento de outras pe…" at bounding box center [674, 235] width 104 height 48
click at [650, 235] on span "Anexo" at bounding box center [664, 227] width 29 height 15
drag, startPoint x: 640, startPoint y: 272, endPoint x: 647, endPoint y: 291, distance: 20.3
click at [641, 228] on icon at bounding box center [643, 227] width 9 height 1
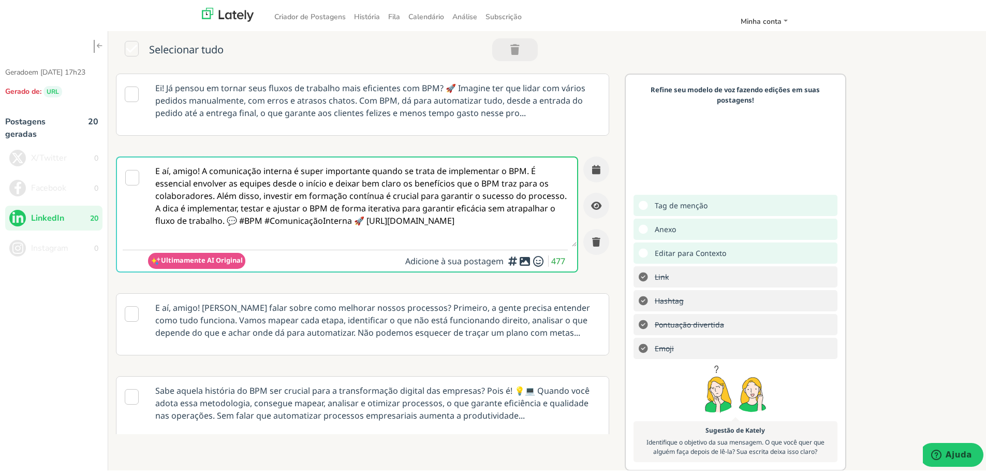
click at [650, 258] on span "Editar para Contexto" at bounding box center [689, 250] width 79 height 15
click at [128, 46] on icon at bounding box center [132, 47] width 14 height 16
click at [315, 15] on font "Criador de Postagens" at bounding box center [309, 15] width 71 height 10
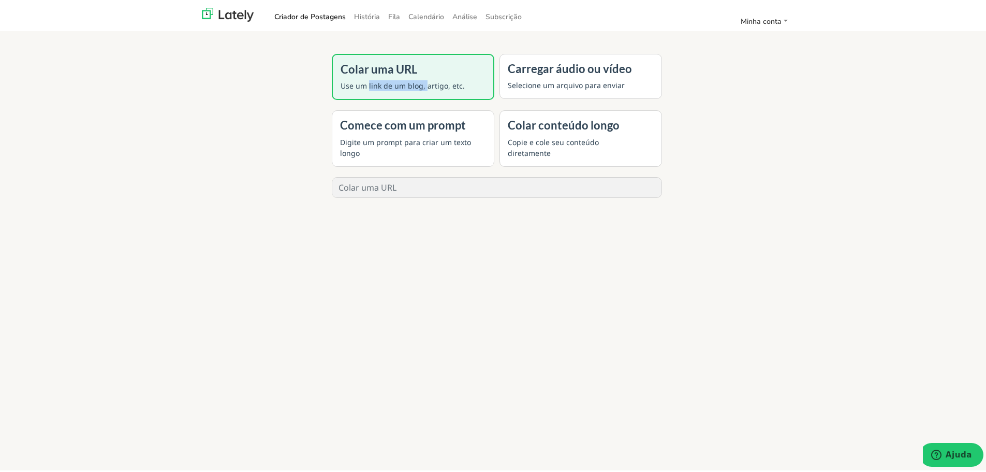
drag, startPoint x: 366, startPoint y: 83, endPoint x: 422, endPoint y: 83, distance: 56.4
click at [422, 83] on font "Use um link de um blog, artigo, etc." at bounding box center [403, 84] width 124 height 10
click at [303, 104] on div "Colar uma URL Use um link de um blog, artigo, etc. Carregar áudio ou vídeo Sele…" at bounding box center [497, 110] width 402 height 123
click at [544, 123] on font "Colar conteúdo longo" at bounding box center [564, 123] width 112 height 14
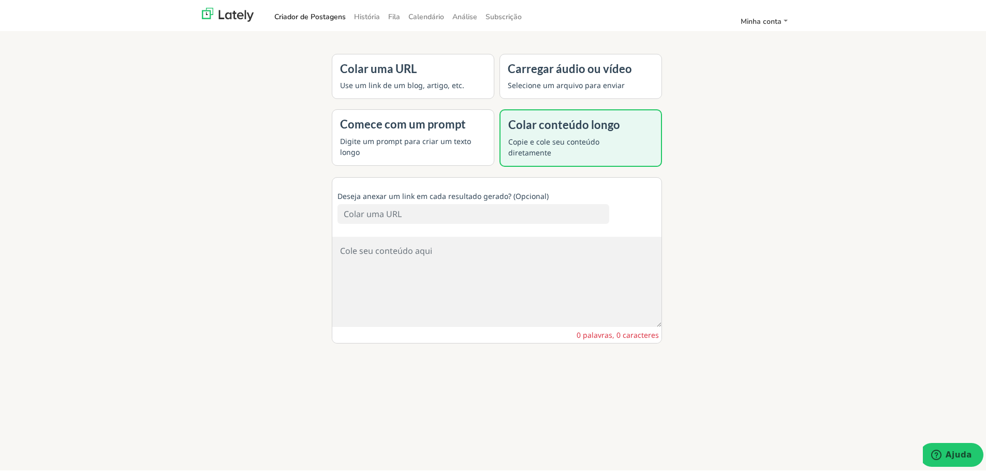
click at [543, 84] on font "Selecione um arquivo para enviar" at bounding box center [566, 83] width 117 height 10
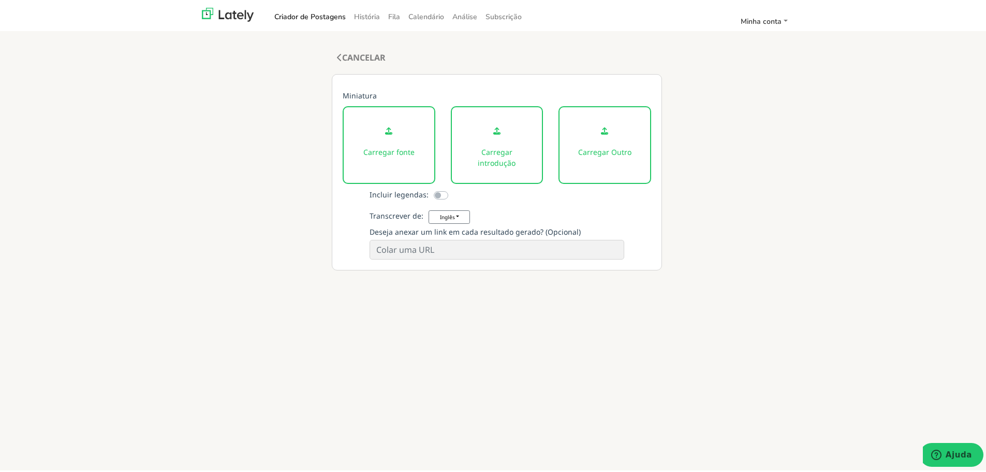
click at [452, 187] on label at bounding box center [452, 187] width 0 height 0
click at [434, 193] on input "checkbox" at bounding box center [438, 192] width 8 height 10
click at [452, 187] on label at bounding box center [452, 187] width 0 height 0
click at [434, 193] on input "checkbox" at bounding box center [438, 192] width 8 height 10
checkbox input "false"
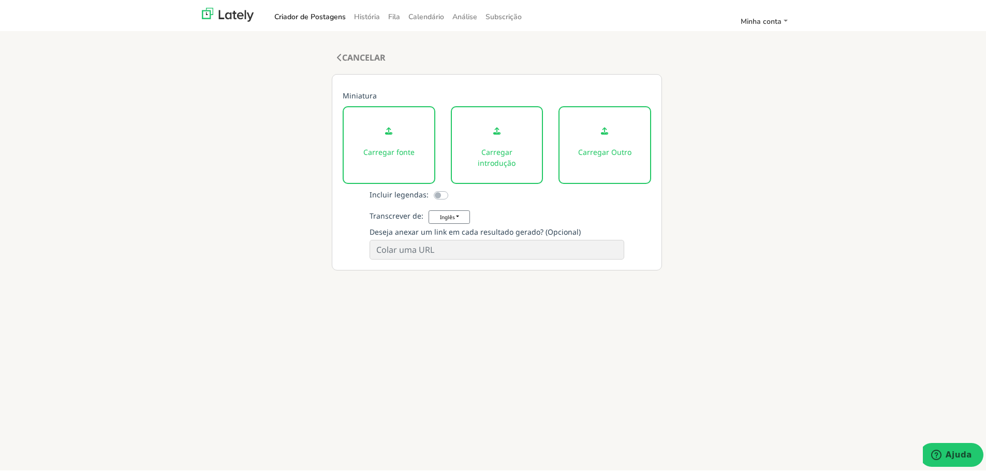
click at [379, 240] on input at bounding box center [497, 248] width 254 height 20
click at [359, 12] on font "História" at bounding box center [367, 15] width 26 height 10
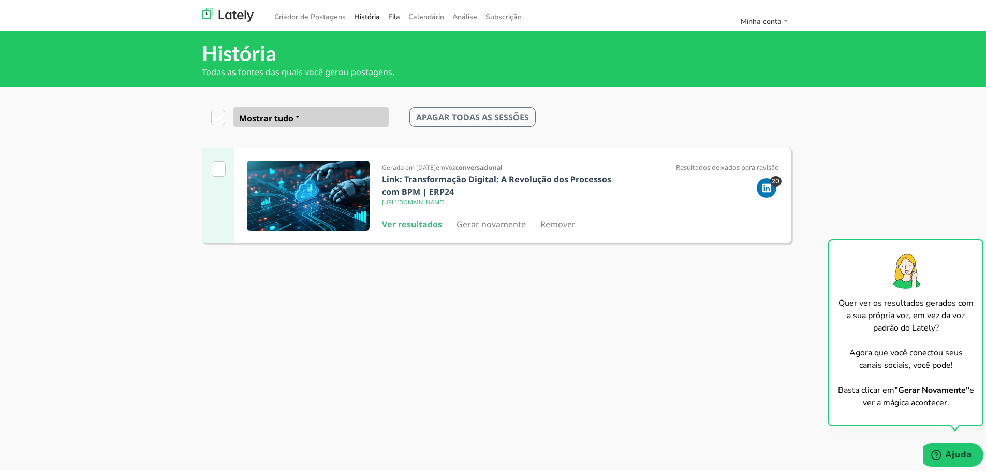
click at [388, 12] on font "Fila" at bounding box center [394, 15] width 12 height 10
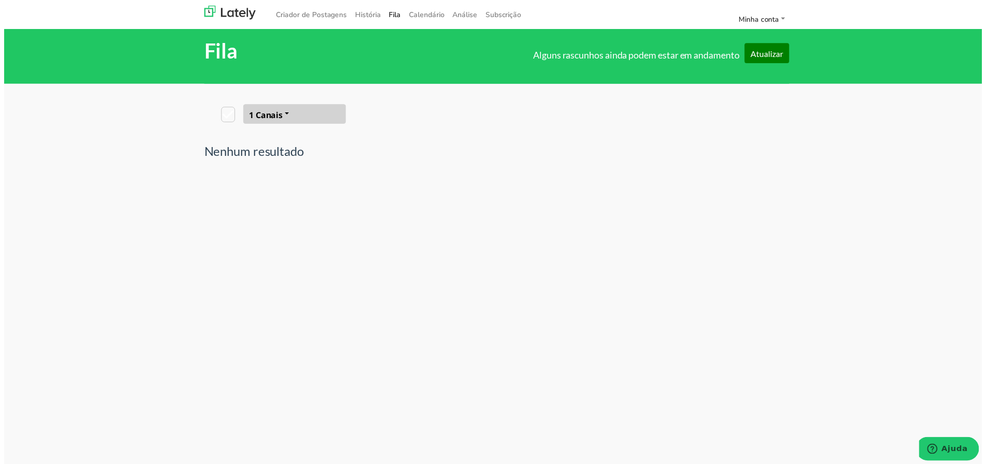
click at [330, 115] on button "1 Canais" at bounding box center [293, 115] width 104 height 20
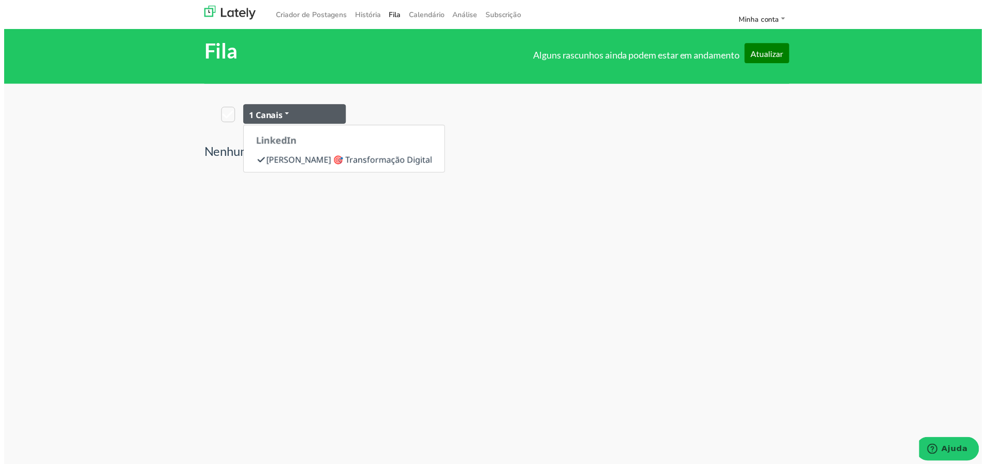
click at [330, 115] on button "1 Canais" at bounding box center [293, 115] width 104 height 20
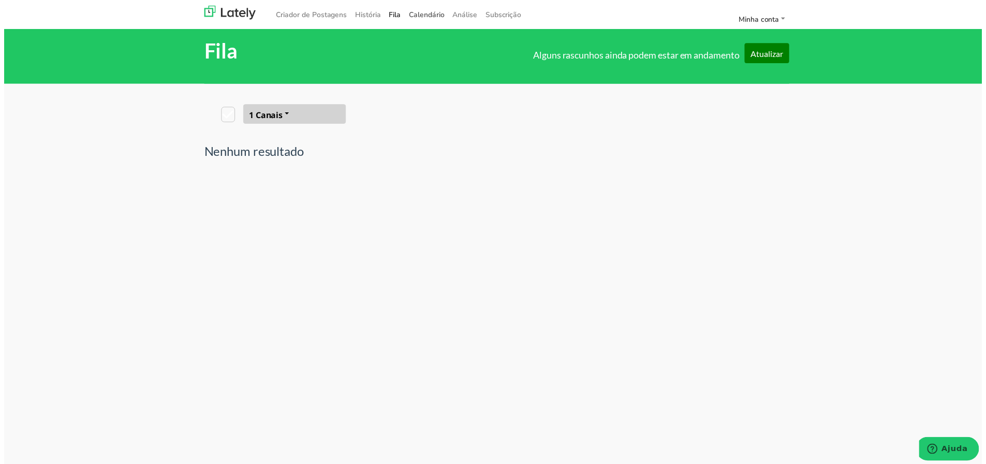
click at [419, 12] on font "Calendário" at bounding box center [426, 15] width 36 height 10
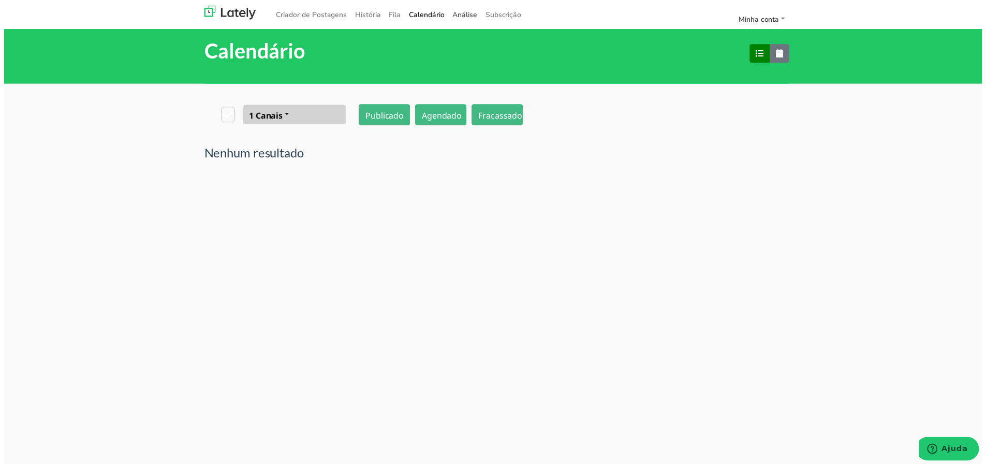
click at [461, 11] on font "Análise" at bounding box center [464, 15] width 25 height 10
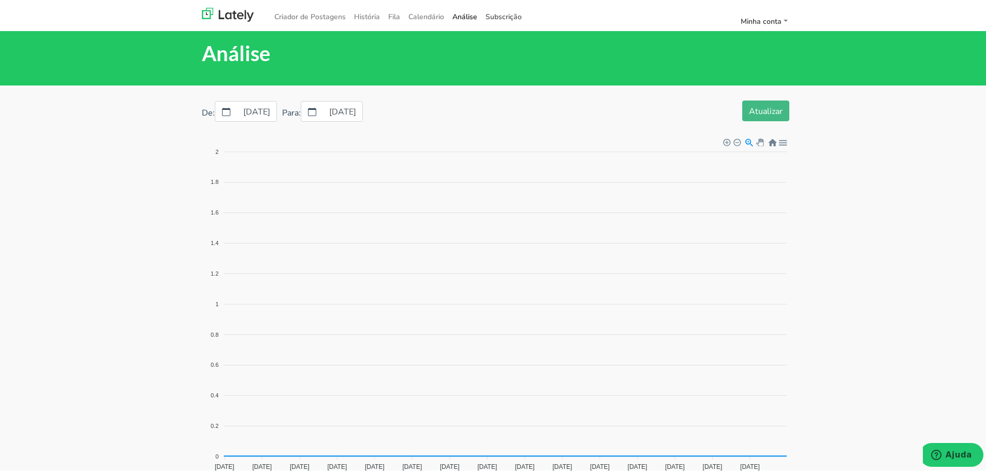
click at [486, 16] on font "Subscrição" at bounding box center [504, 15] width 36 height 10
click at [290, 15] on link "Post Creator" at bounding box center [295, 14] width 50 height 17
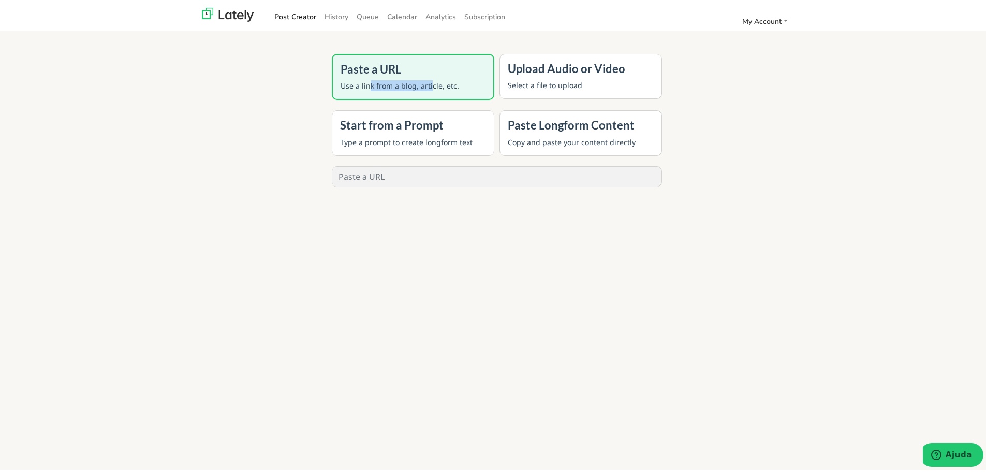
drag, startPoint x: 366, startPoint y: 84, endPoint x: 427, endPoint y: 85, distance: 60.6
click at [427, 85] on p "Use a link from a blog, article, etc." at bounding box center [413, 83] width 145 height 11
click at [289, 106] on div "Paste a URL Use a link from a blog, article, etc. Upload Audio or Video Select …" at bounding box center [497, 285] width 575 height 472
drag, startPoint x: 364, startPoint y: 120, endPoint x: 425, endPoint y: 138, distance: 63.7
click at [425, 138] on div "Start from a Prompt Type a prompt to create longform text" at bounding box center [413, 130] width 163 height 45
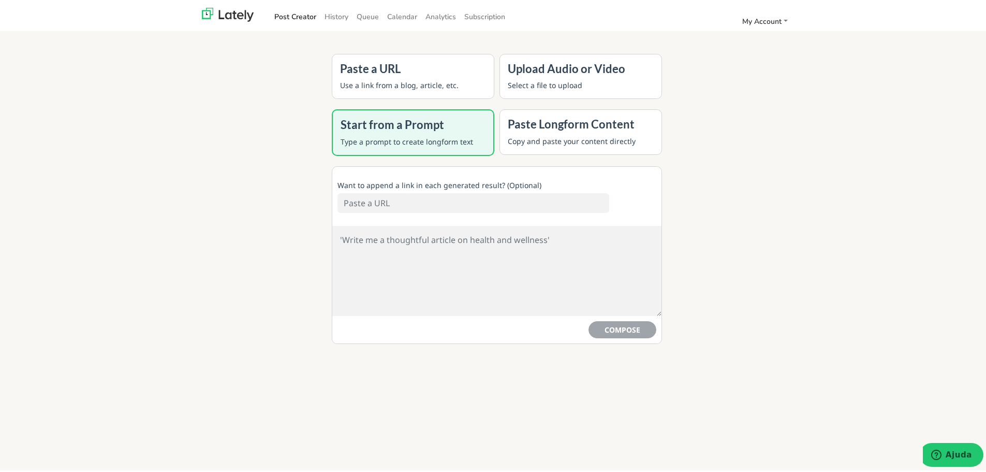
click at [714, 176] on div "Paste a URL Use a link from a blog, article, etc. Upload Audio or Video Select …" at bounding box center [497, 285] width 575 height 472
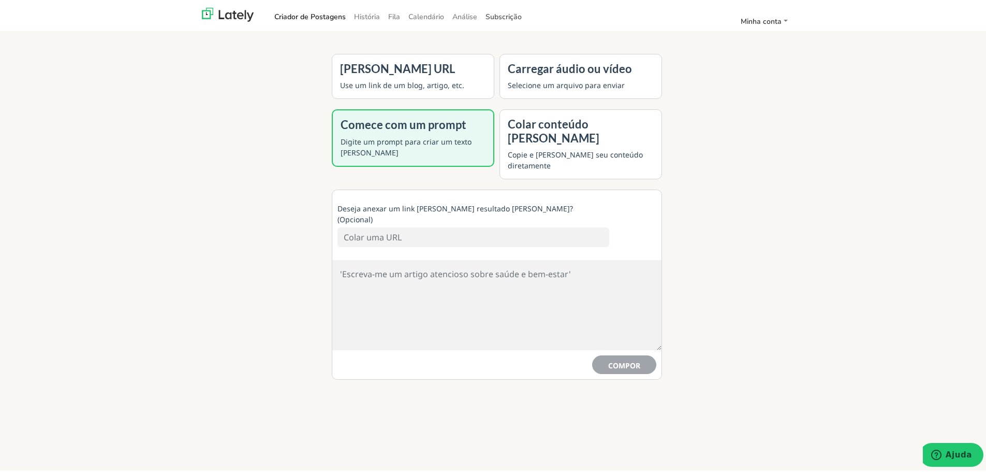
click at [490, 13] on font "Subscrição" at bounding box center [504, 15] width 36 height 10
